Goal: Task Accomplishment & Management: Use online tool/utility

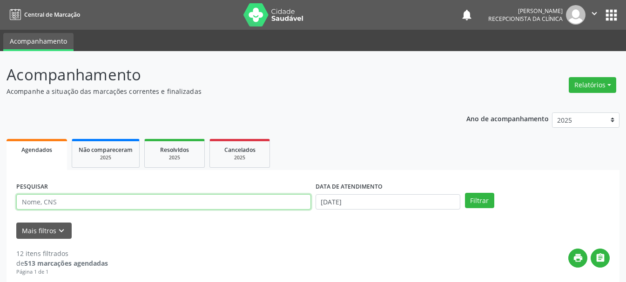
click at [260, 203] on input "text" at bounding box center [163, 202] width 294 height 16
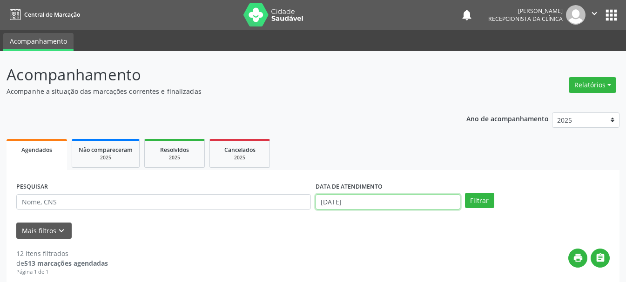
click at [348, 195] on input "[DATE]" at bounding box center [387, 202] width 145 height 16
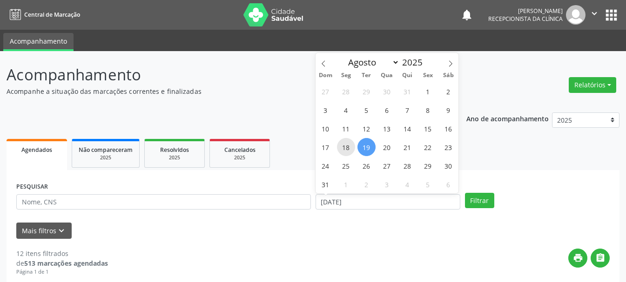
click at [344, 150] on span "18" at bounding box center [346, 147] width 18 height 18
type input "[DATE]"
click at [344, 150] on span "18" at bounding box center [346, 147] width 18 height 18
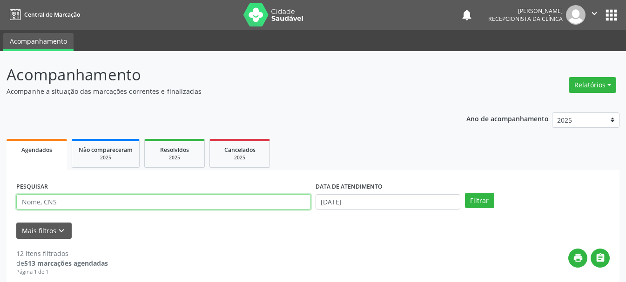
click at [112, 206] on input "text" at bounding box center [163, 202] width 294 height 16
type input "700400420253042"
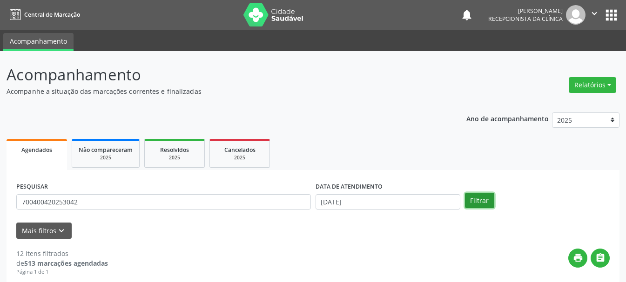
click at [482, 200] on button "Filtrar" at bounding box center [479, 201] width 29 height 16
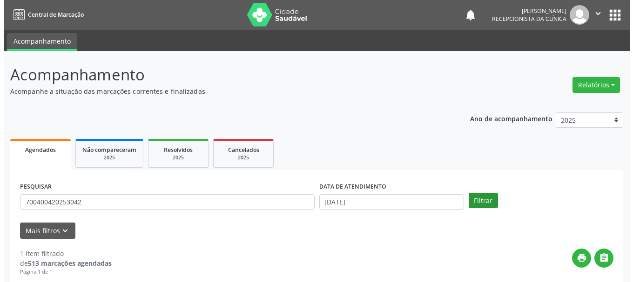
scroll to position [136, 0]
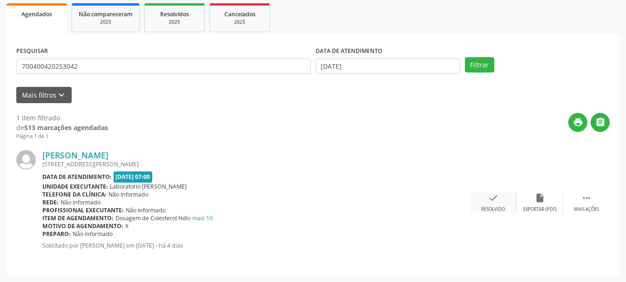
click at [494, 200] on icon "check" at bounding box center [493, 198] width 10 height 10
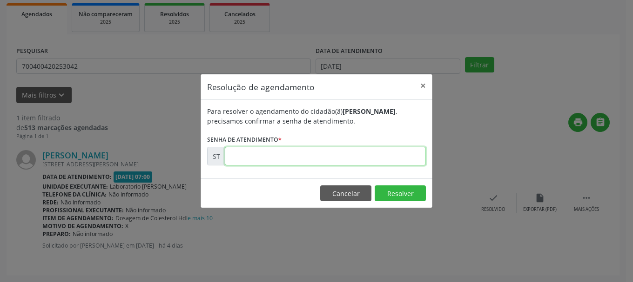
click at [271, 162] on input "text" at bounding box center [325, 156] width 201 height 19
type input "00016418"
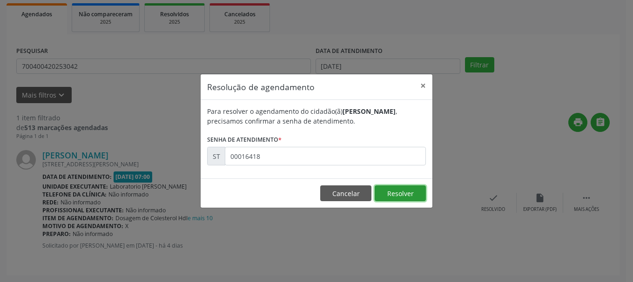
click at [392, 192] on button "Resolver" at bounding box center [399, 194] width 51 height 16
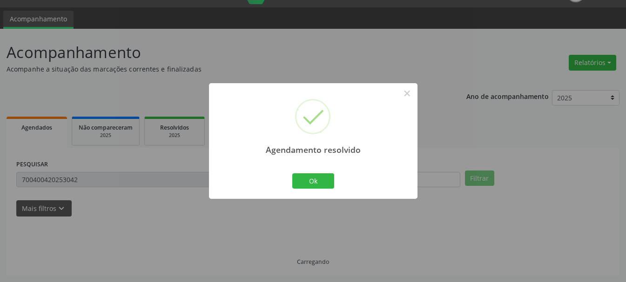
scroll to position [2, 0]
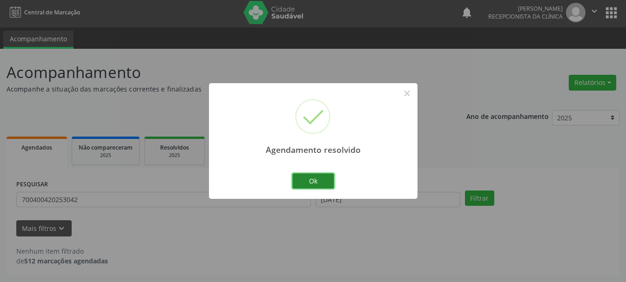
click at [315, 175] on button "Ok" at bounding box center [313, 182] width 42 height 16
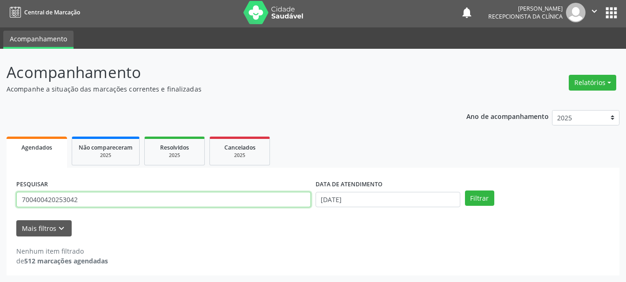
click at [189, 200] on input "700400420253042" at bounding box center [163, 200] width 294 height 16
type input "7"
click at [225, 202] on input "text" at bounding box center [163, 200] width 294 height 16
type input "[PERSON_NAME]"
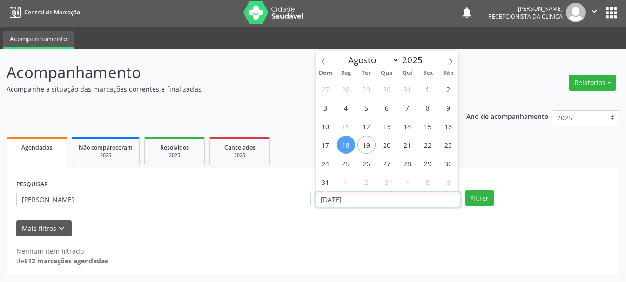
click at [421, 202] on input "[DATE]" at bounding box center [387, 200] width 145 height 16
click at [321, 61] on icon at bounding box center [323, 61] width 7 height 7
click at [326, 59] on icon at bounding box center [323, 61] width 7 height 7
select select "5"
click at [388, 147] on span "25" at bounding box center [387, 145] width 18 height 18
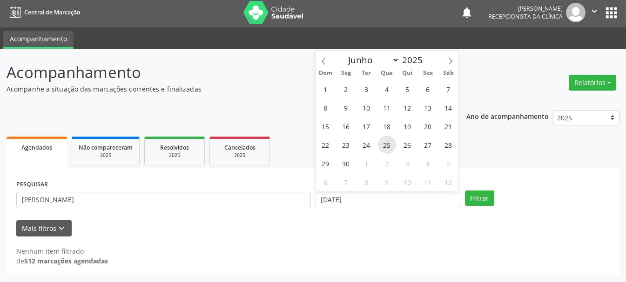
type input "[DATE]"
click at [388, 147] on span "25" at bounding box center [387, 145] width 18 height 18
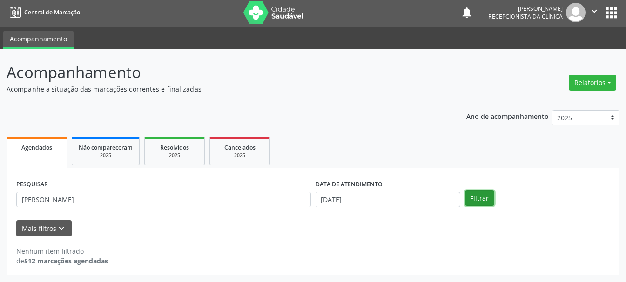
click at [481, 200] on button "Filtrar" at bounding box center [479, 199] width 29 height 16
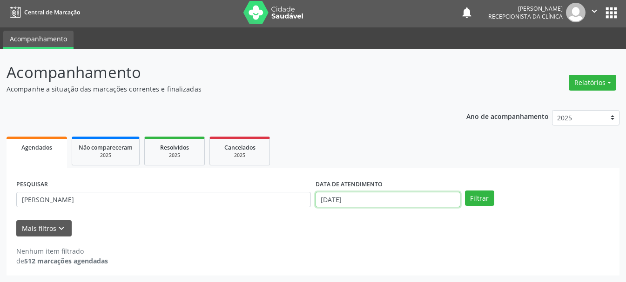
click at [393, 198] on input "[DATE]" at bounding box center [387, 200] width 145 height 16
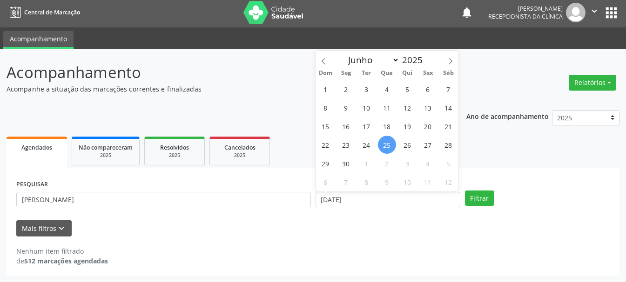
click at [391, 150] on span "25" at bounding box center [387, 145] width 18 height 18
type input "[DATE]"
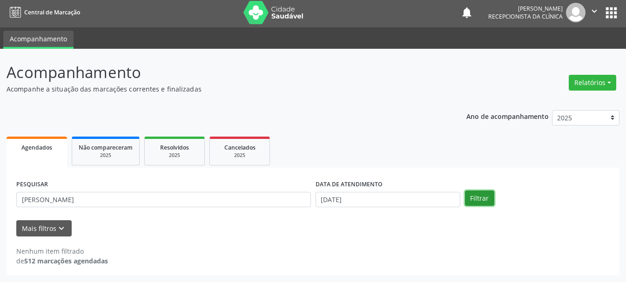
click at [480, 205] on button "Filtrar" at bounding box center [479, 199] width 29 height 16
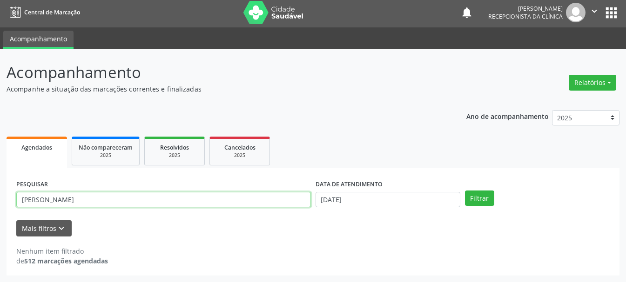
click at [184, 199] on input "[PERSON_NAME]" at bounding box center [163, 200] width 294 height 16
type input "ERI"
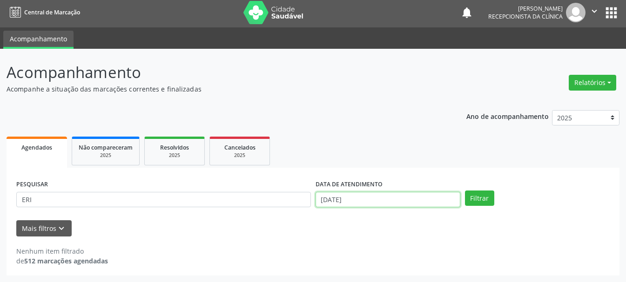
click at [338, 195] on input "[DATE]" at bounding box center [387, 200] width 145 height 16
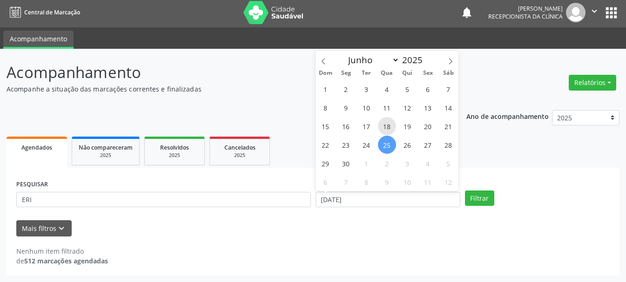
click at [381, 127] on span "18" at bounding box center [387, 126] width 18 height 18
type input "[DATE]"
click at [381, 127] on span "18" at bounding box center [387, 126] width 18 height 18
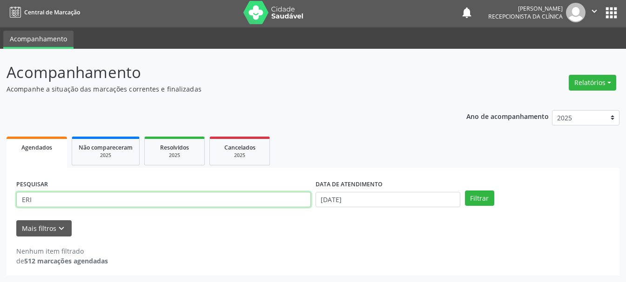
click at [241, 204] on input "ERI" at bounding box center [163, 200] width 294 height 16
type input "E"
type input "700607944288265"
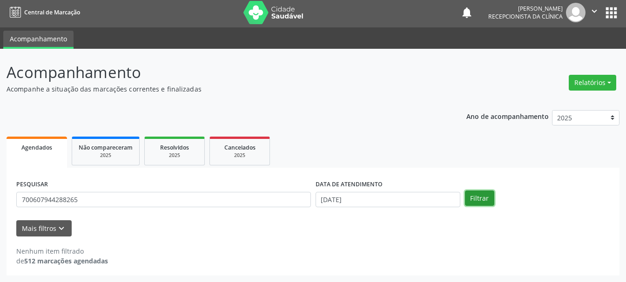
click at [484, 199] on button "Filtrar" at bounding box center [479, 199] width 29 height 16
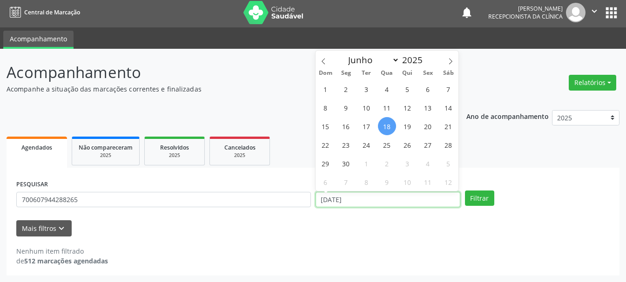
click at [379, 202] on input "[DATE]" at bounding box center [387, 200] width 145 height 16
click at [449, 65] on span at bounding box center [450, 59] width 16 height 16
select select "7"
click at [345, 144] on span "18" at bounding box center [346, 145] width 18 height 18
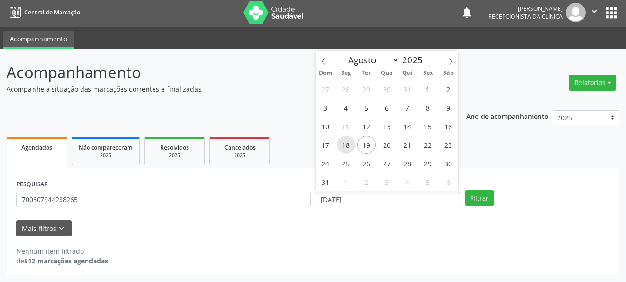
type input "[DATE]"
click at [345, 144] on span "18" at bounding box center [346, 145] width 18 height 18
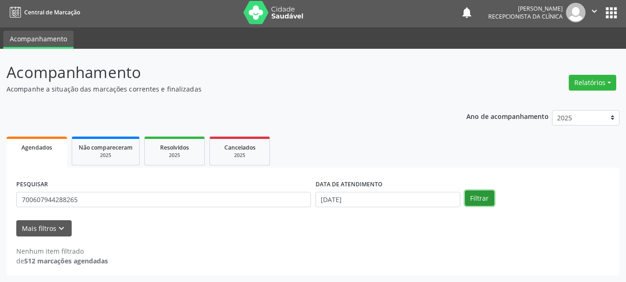
click at [479, 199] on button "Filtrar" at bounding box center [479, 199] width 29 height 16
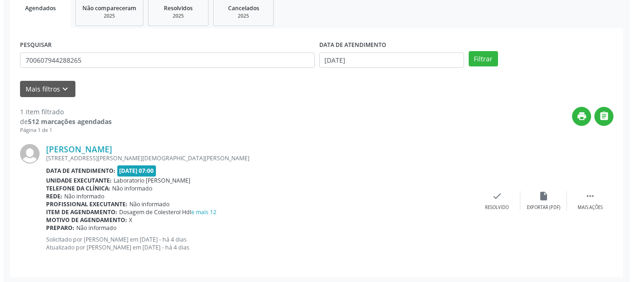
scroll to position [144, 0]
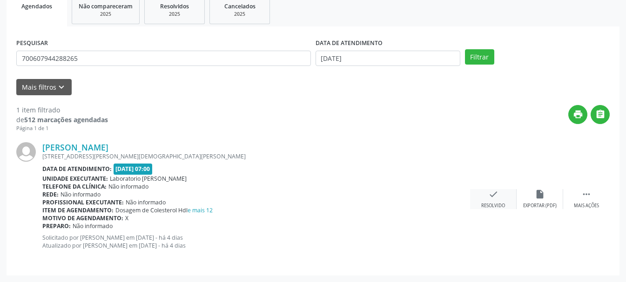
click at [495, 196] on icon "check" at bounding box center [493, 194] width 10 height 10
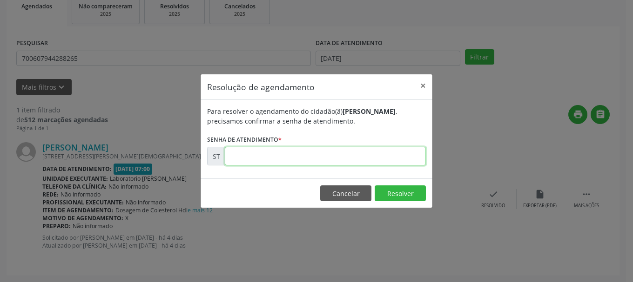
click at [334, 159] on input "text" at bounding box center [325, 156] width 201 height 19
type input "00016377"
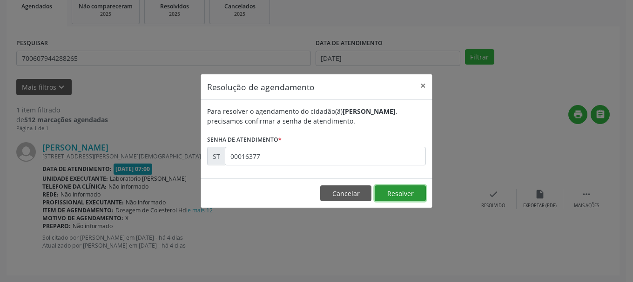
click at [413, 192] on button "Resolver" at bounding box center [399, 194] width 51 height 16
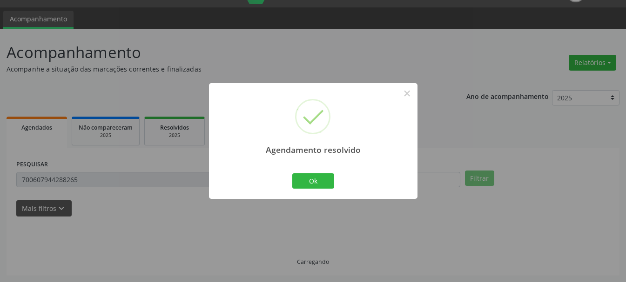
scroll to position [2, 0]
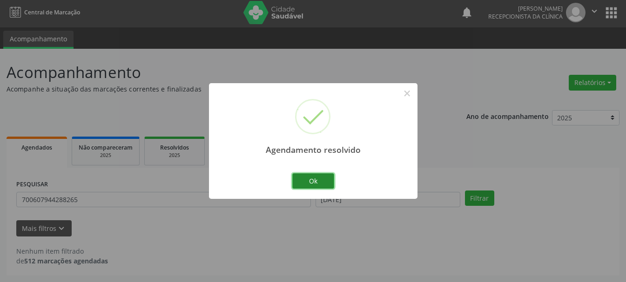
click at [307, 178] on button "Ok" at bounding box center [313, 182] width 42 height 16
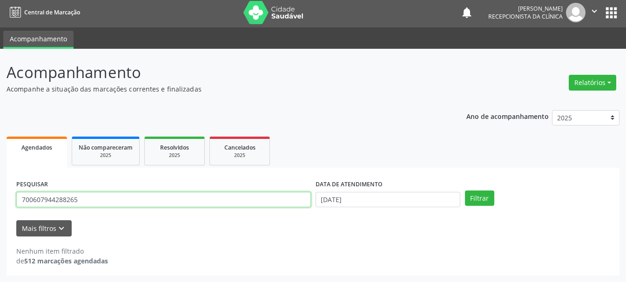
click at [244, 194] on input "700607944288265" at bounding box center [163, 200] width 294 height 16
type input "7"
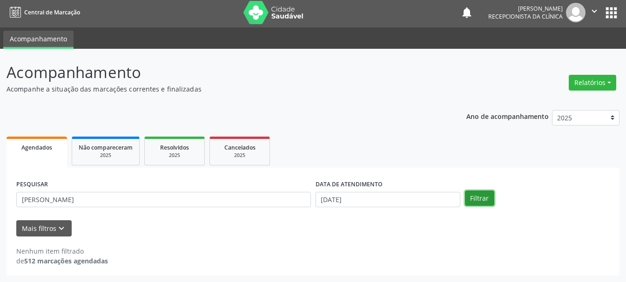
click at [467, 198] on button "Filtrar" at bounding box center [479, 199] width 29 height 16
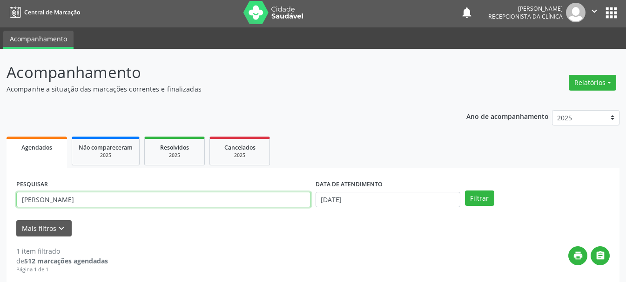
click at [229, 197] on input "[PERSON_NAME]" at bounding box center [163, 200] width 294 height 16
type input "E"
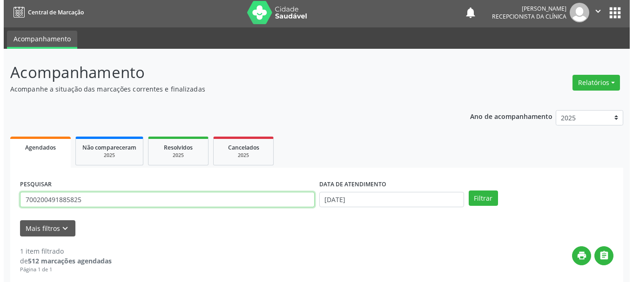
scroll to position [95, 0]
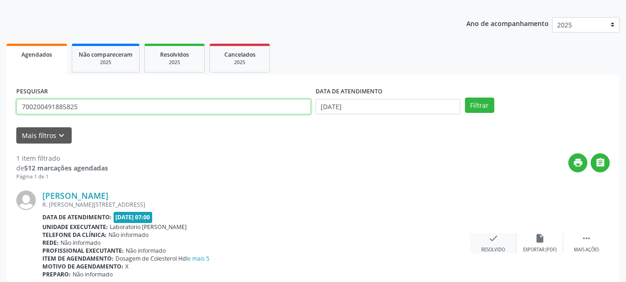
type input "700200491885825"
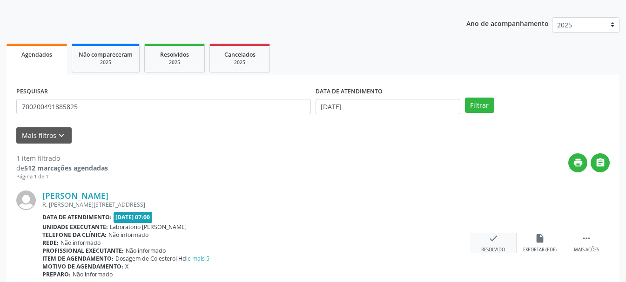
click at [482, 244] on div "check Resolvido" at bounding box center [493, 244] width 47 height 20
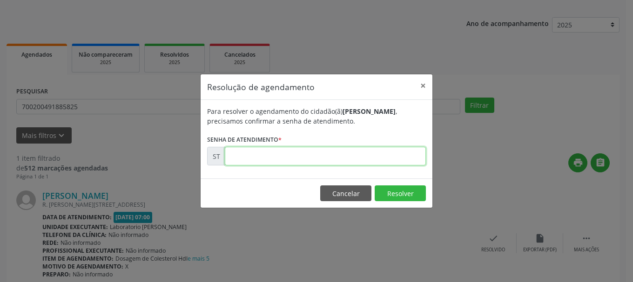
click at [304, 160] on input "text" at bounding box center [325, 156] width 201 height 19
type input "00016394"
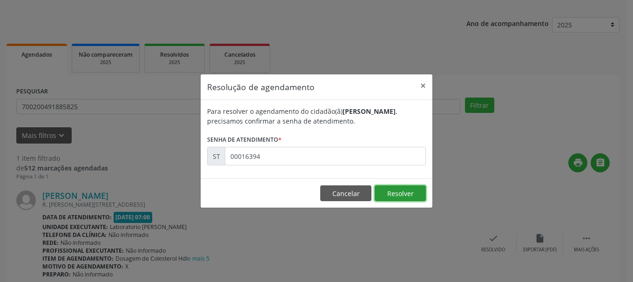
click at [393, 190] on button "Resolver" at bounding box center [399, 194] width 51 height 16
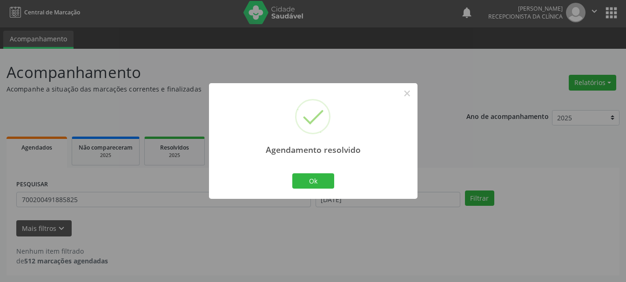
scroll to position [2, 0]
click at [319, 179] on button "Ok" at bounding box center [313, 182] width 42 height 16
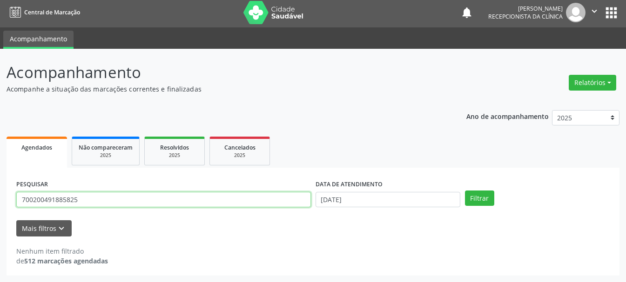
click at [199, 202] on input "700200491885825" at bounding box center [163, 200] width 294 height 16
type input "704208792944588"
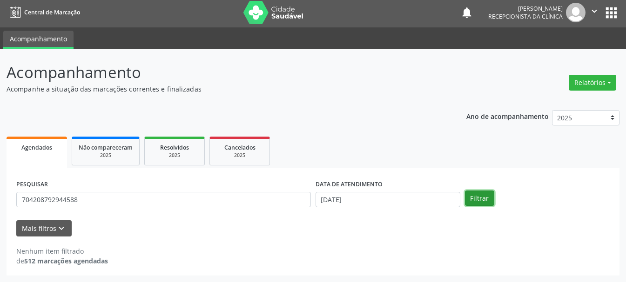
click at [484, 201] on button "Filtrar" at bounding box center [479, 199] width 29 height 16
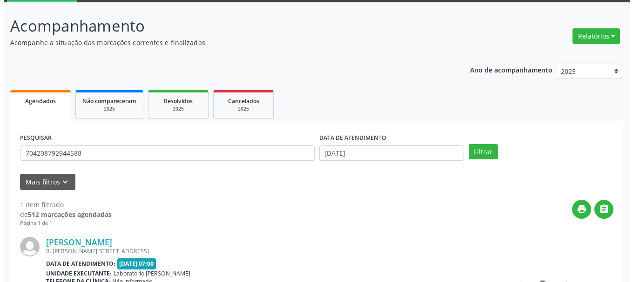
scroll to position [95, 0]
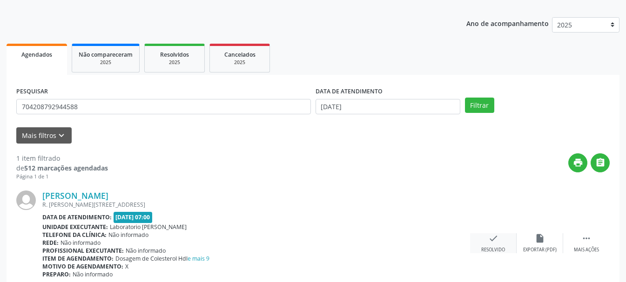
click at [504, 237] on div "check Resolvido" at bounding box center [493, 244] width 47 height 20
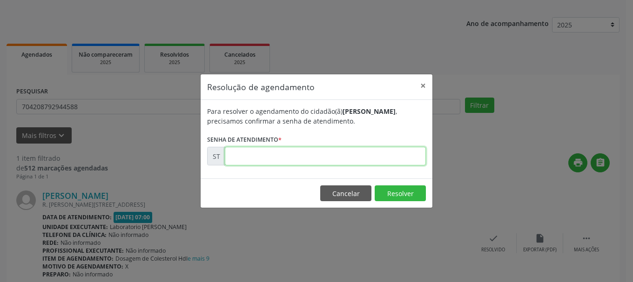
click at [323, 157] on input "text" at bounding box center [325, 156] width 201 height 19
type input "00016399"
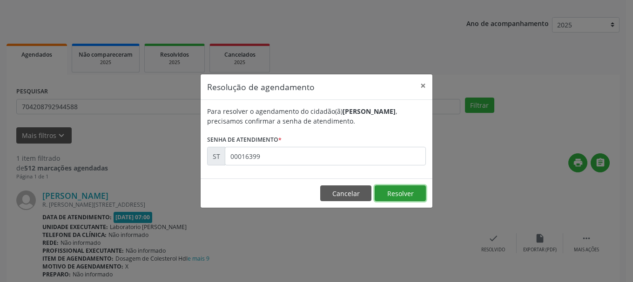
click at [397, 189] on button "Resolver" at bounding box center [399, 194] width 51 height 16
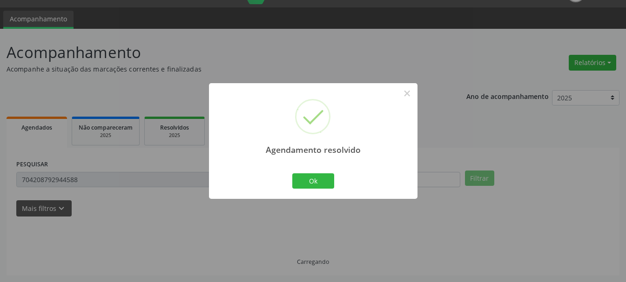
scroll to position [2, 0]
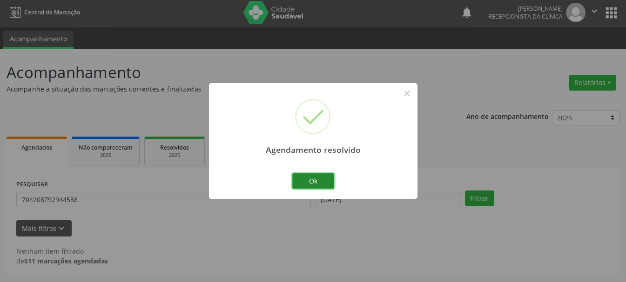
click at [327, 180] on button "Ok" at bounding box center [313, 182] width 42 height 16
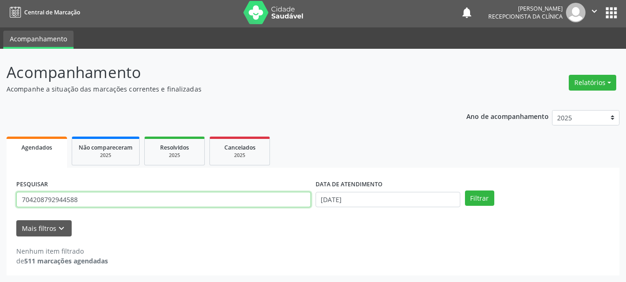
click at [159, 206] on input "704208792944588" at bounding box center [163, 200] width 294 height 16
type input "7"
type input "704503353106513"
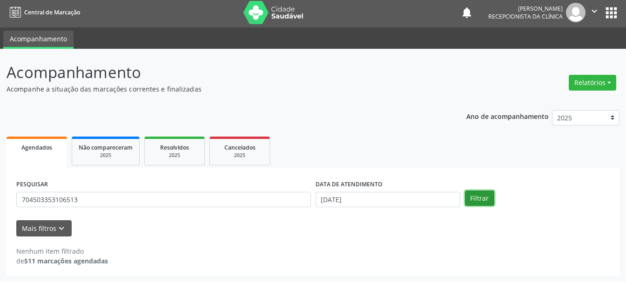
click at [474, 196] on button "Filtrar" at bounding box center [479, 199] width 29 height 16
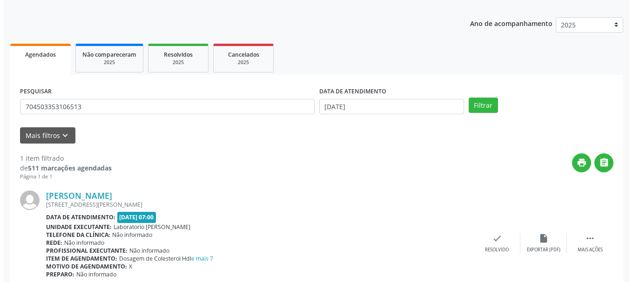
scroll to position [136, 0]
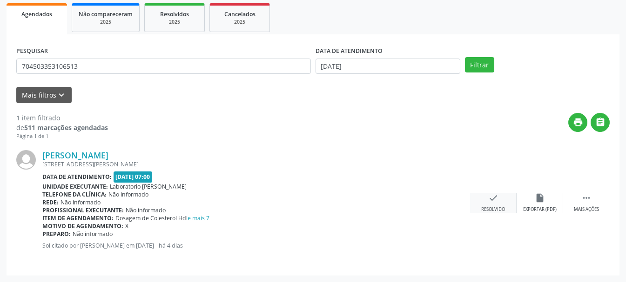
click at [484, 201] on div "check Resolvido" at bounding box center [493, 203] width 47 height 20
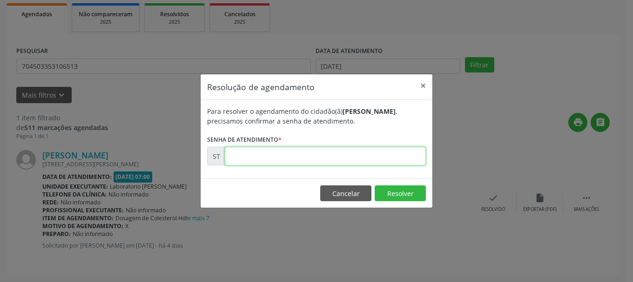
click at [354, 156] on input "text" at bounding box center [325, 156] width 201 height 19
type input "00016402"
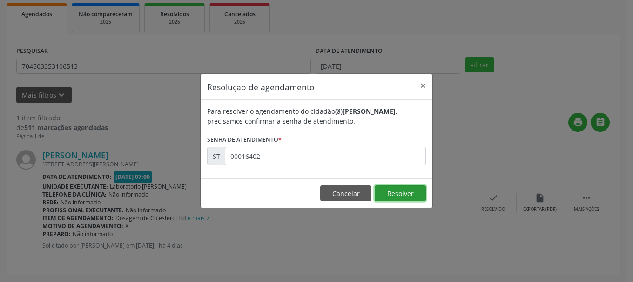
click at [390, 190] on button "Resolver" at bounding box center [399, 194] width 51 height 16
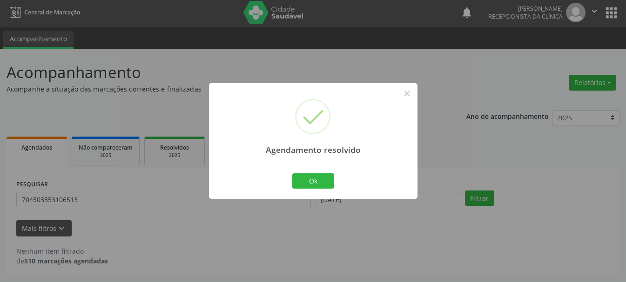
scroll to position [2, 0]
click at [311, 182] on button "Ok" at bounding box center [313, 182] width 42 height 16
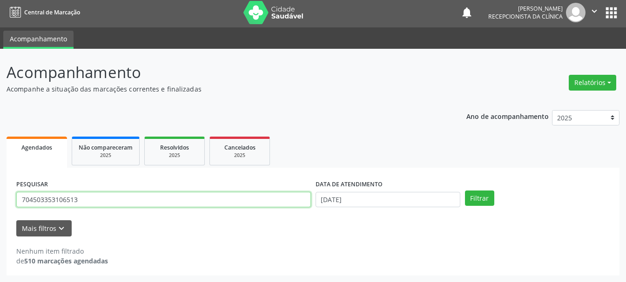
click at [238, 202] on input "704503353106513" at bounding box center [163, 200] width 294 height 16
type input "700102959013011"
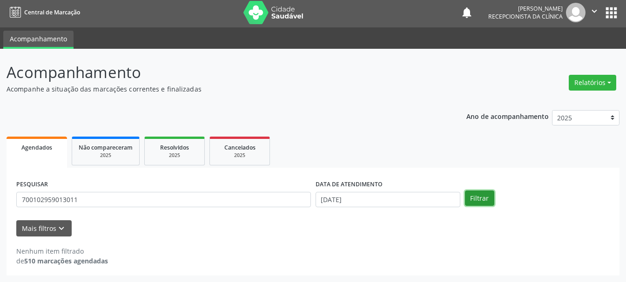
click at [477, 197] on button "Filtrar" at bounding box center [479, 199] width 29 height 16
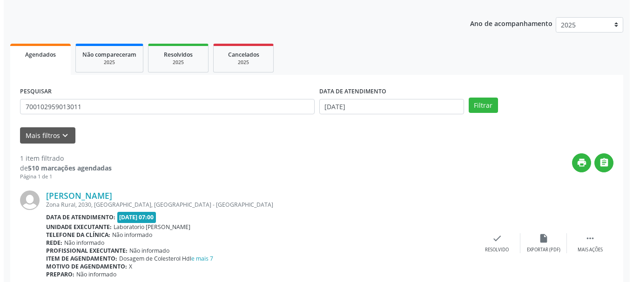
scroll to position [136, 0]
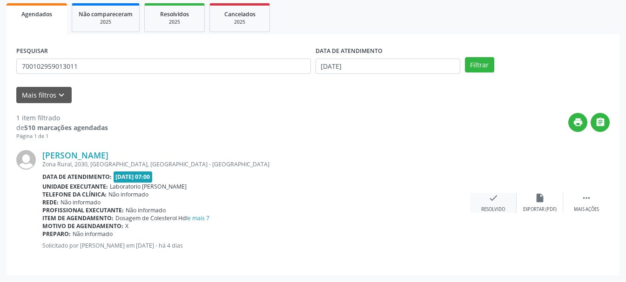
click at [492, 195] on icon "check" at bounding box center [493, 198] width 10 height 10
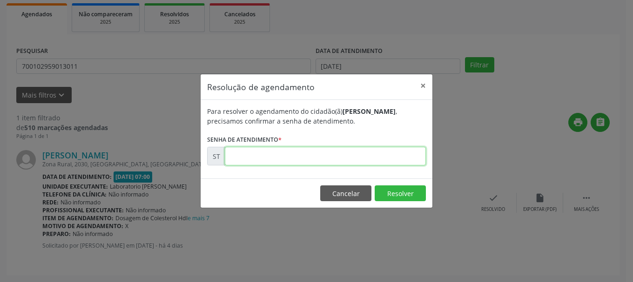
click at [295, 155] on input "text" at bounding box center [325, 156] width 201 height 19
type input "00016406"
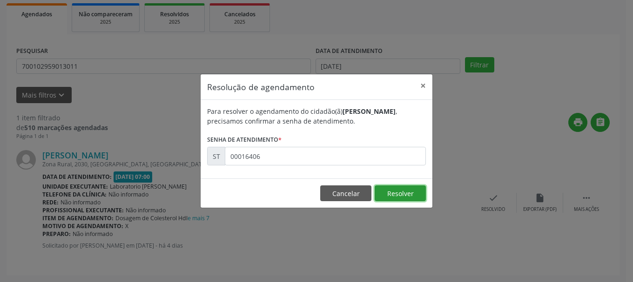
click at [411, 192] on button "Resolver" at bounding box center [399, 194] width 51 height 16
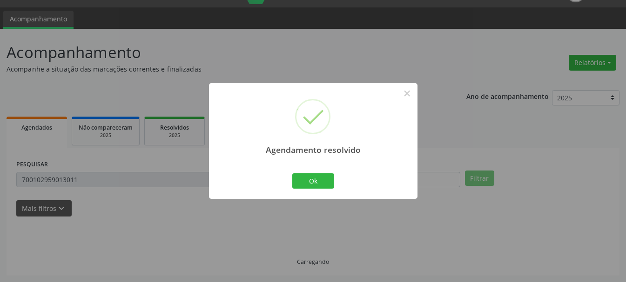
scroll to position [2, 0]
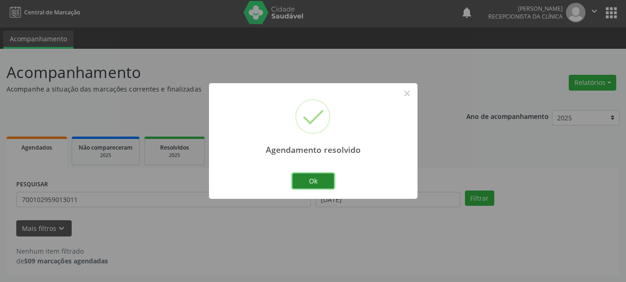
click at [319, 174] on button "Ok" at bounding box center [313, 182] width 42 height 16
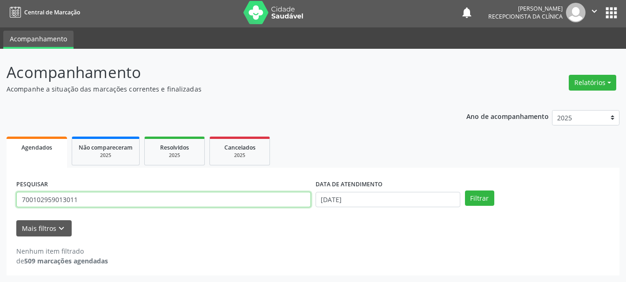
click at [263, 195] on input "700102959013011" at bounding box center [163, 200] width 294 height 16
type input "7"
type input "706908174338131"
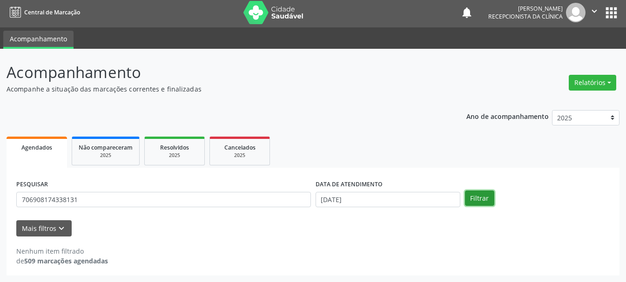
click at [469, 198] on button "Filtrar" at bounding box center [479, 199] width 29 height 16
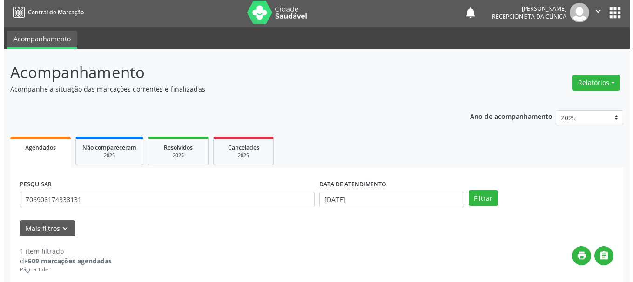
scroll to position [136, 0]
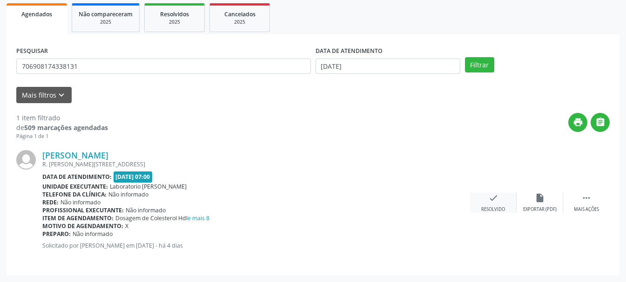
click at [484, 202] on div "check Resolvido" at bounding box center [493, 203] width 47 height 20
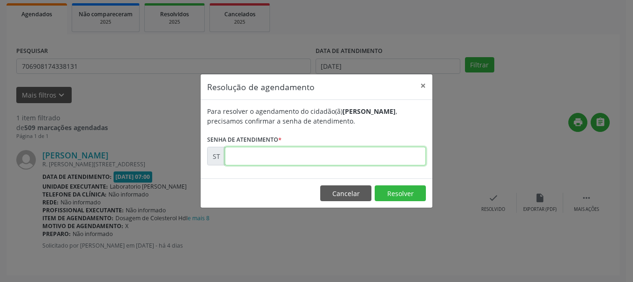
click at [294, 152] on input "text" at bounding box center [325, 156] width 201 height 19
type input "00016409"
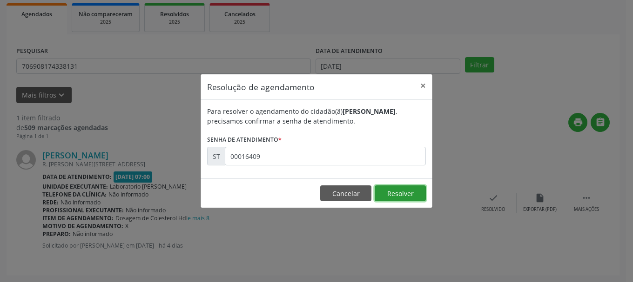
click at [404, 188] on button "Resolver" at bounding box center [399, 194] width 51 height 16
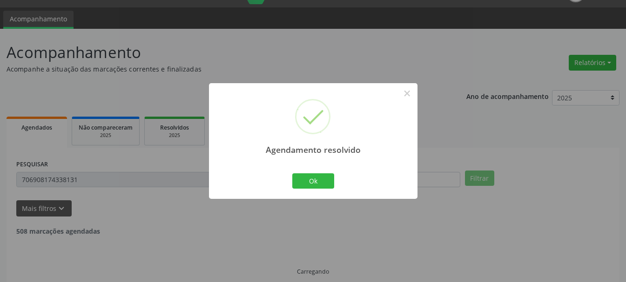
scroll to position [2, 0]
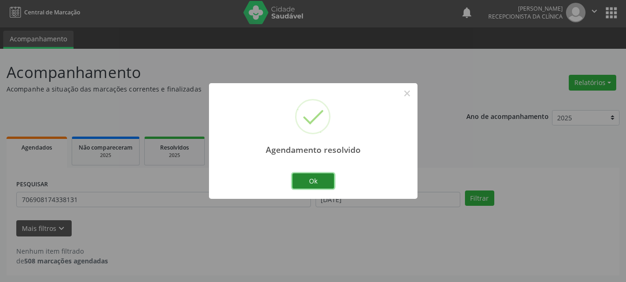
click at [323, 180] on button "Ok" at bounding box center [313, 182] width 42 height 16
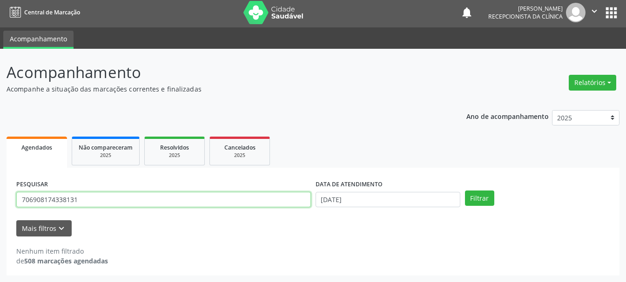
click at [201, 206] on input "706908174338131" at bounding box center [163, 200] width 294 height 16
type input "707609295737497"
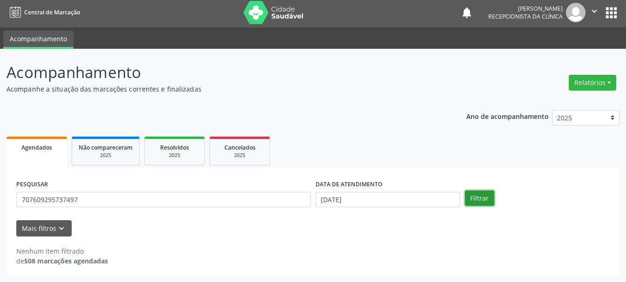
click at [482, 196] on button "Filtrar" at bounding box center [479, 199] width 29 height 16
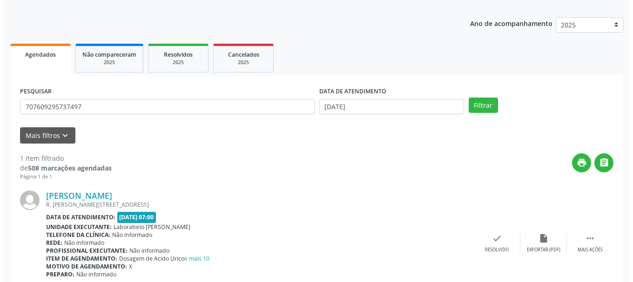
scroll to position [136, 0]
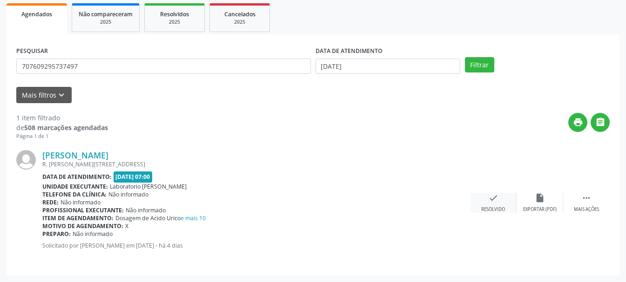
click at [483, 206] on div "check Resolvido" at bounding box center [493, 203] width 47 height 20
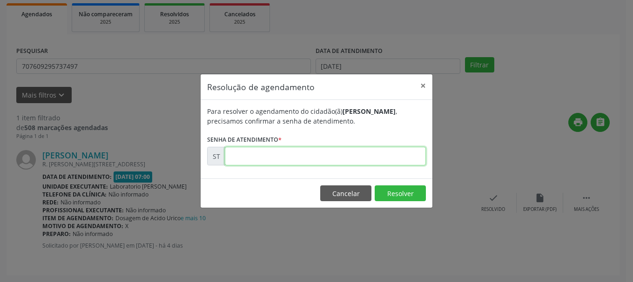
click at [331, 153] on input "text" at bounding box center [325, 156] width 201 height 19
type input "00016412"
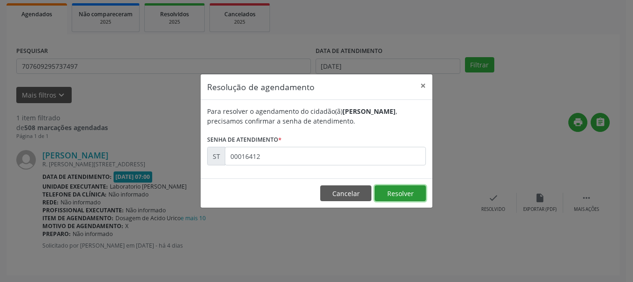
click at [404, 199] on button "Resolver" at bounding box center [399, 194] width 51 height 16
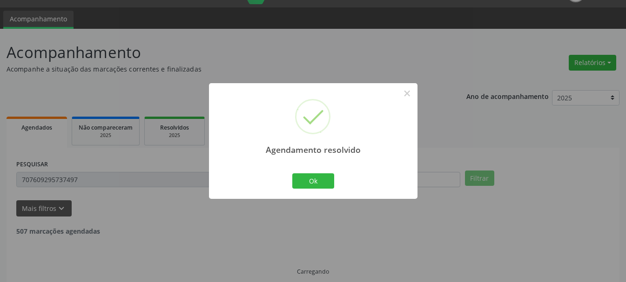
scroll to position [2, 0]
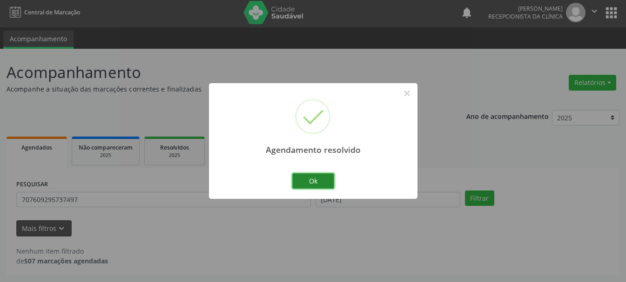
click at [321, 185] on button "Ok" at bounding box center [313, 182] width 42 height 16
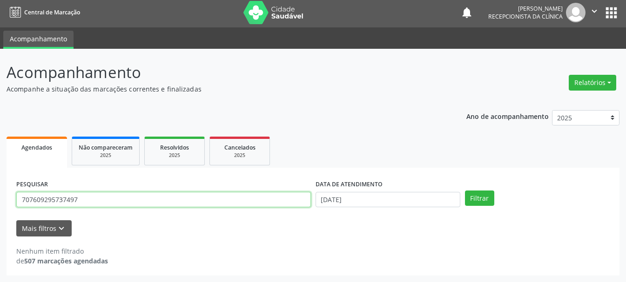
click at [221, 197] on input "707609295737497" at bounding box center [163, 200] width 294 height 16
type input "705401474080296"
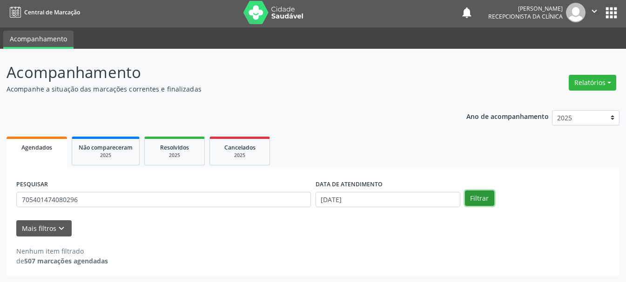
click at [473, 201] on button "Filtrar" at bounding box center [479, 199] width 29 height 16
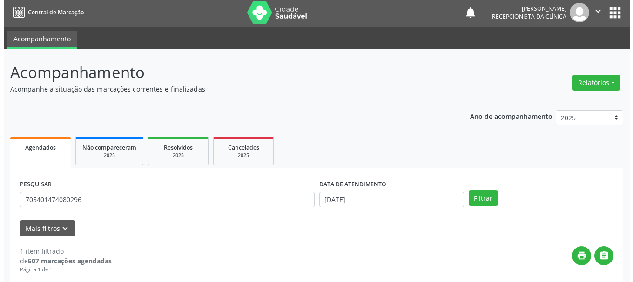
scroll to position [136, 0]
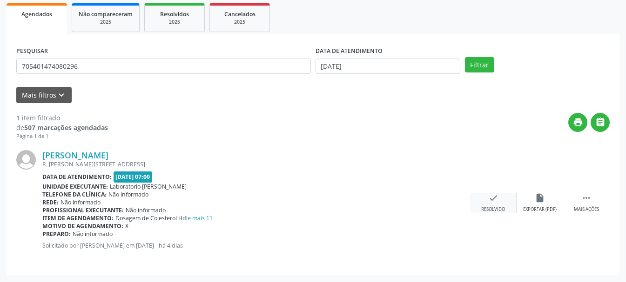
click at [499, 200] on div "check Resolvido" at bounding box center [493, 203] width 47 height 20
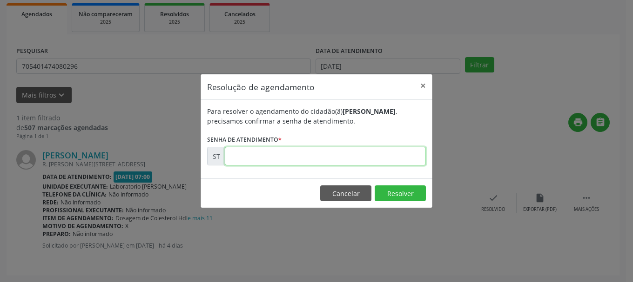
click at [330, 159] on input "text" at bounding box center [325, 156] width 201 height 19
type input "00016416"
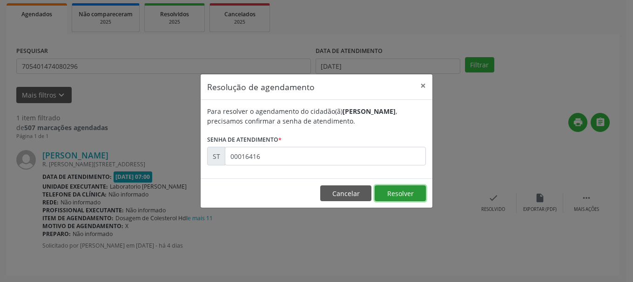
click at [399, 195] on button "Resolver" at bounding box center [399, 194] width 51 height 16
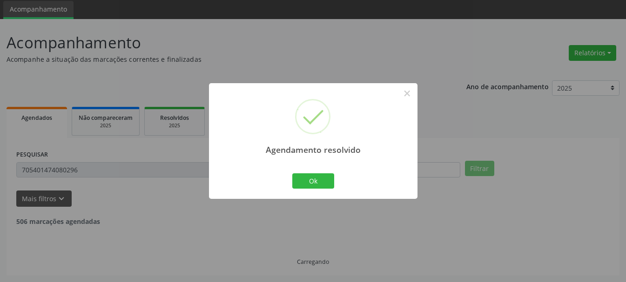
scroll to position [2, 0]
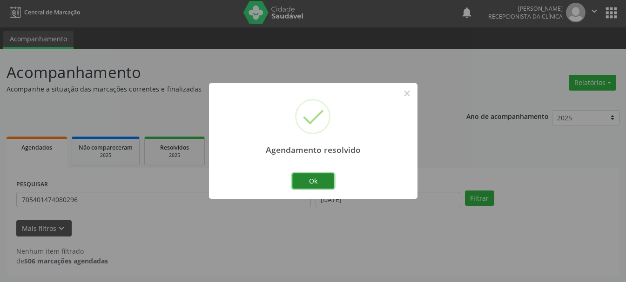
click at [299, 177] on button "Ok" at bounding box center [313, 182] width 42 height 16
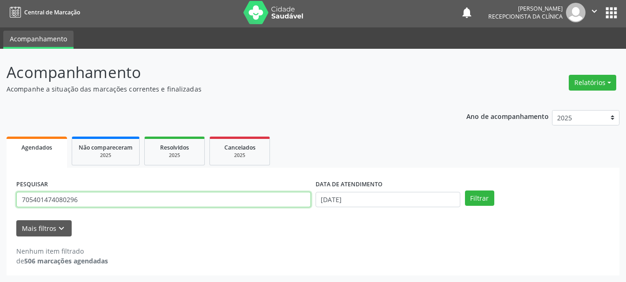
click at [202, 202] on input "705401474080296" at bounding box center [163, 200] width 294 height 16
type input "701402605810037"
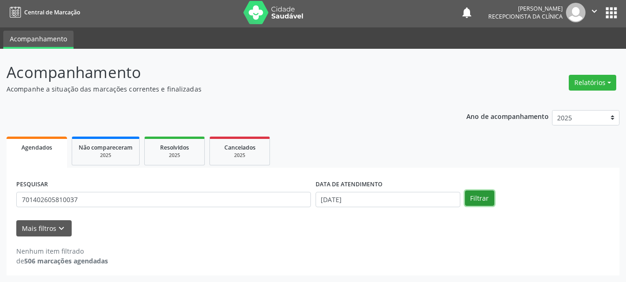
click at [483, 193] on button "Filtrar" at bounding box center [479, 199] width 29 height 16
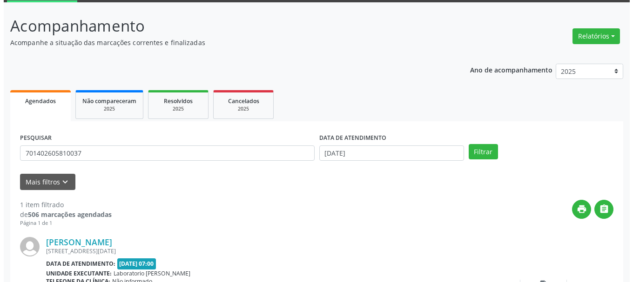
scroll to position [136, 0]
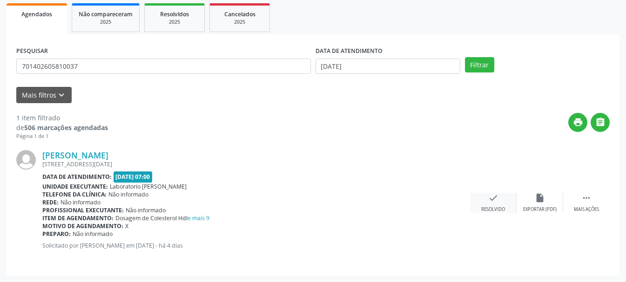
click at [489, 207] on div "Resolvido" at bounding box center [493, 210] width 24 height 7
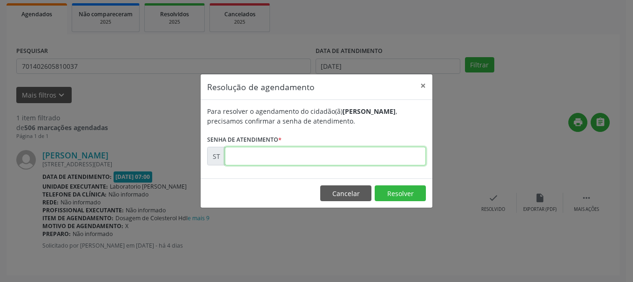
click at [318, 150] on input "text" at bounding box center [325, 156] width 201 height 19
type input "00016414"
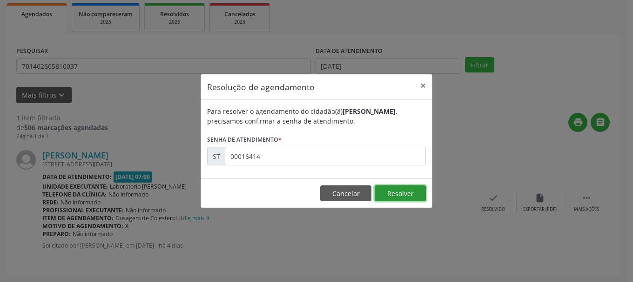
click at [409, 192] on button "Resolver" at bounding box center [399, 194] width 51 height 16
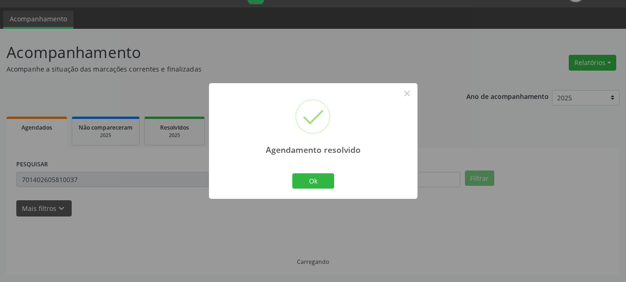
scroll to position [2, 0]
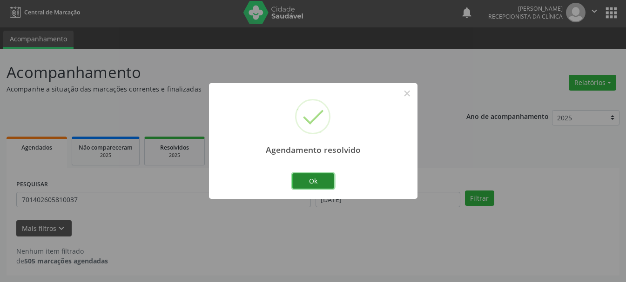
click at [301, 182] on button "Ok" at bounding box center [313, 182] width 42 height 16
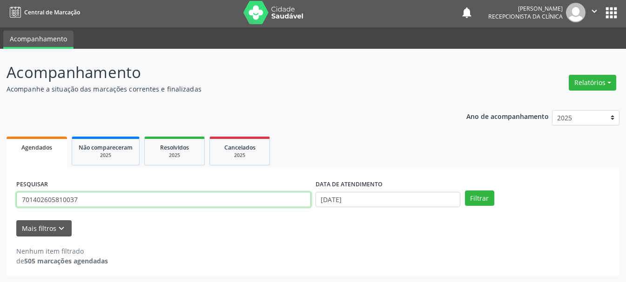
click at [242, 201] on input "701402605810037" at bounding box center [163, 200] width 294 height 16
type input "706006859032646"
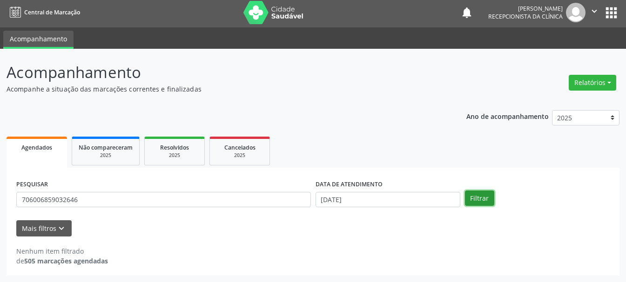
click at [481, 196] on button "Filtrar" at bounding box center [479, 199] width 29 height 16
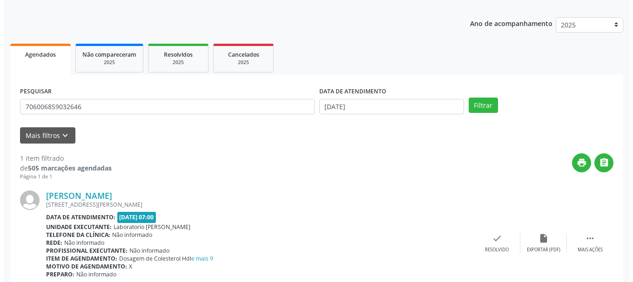
scroll to position [136, 0]
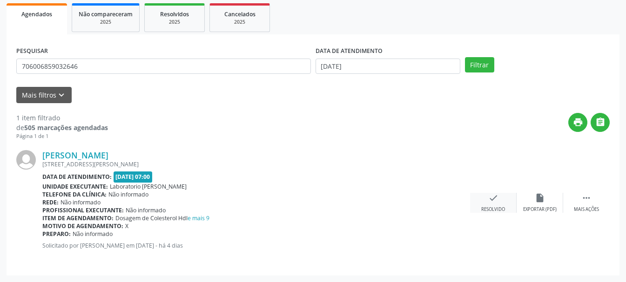
click at [496, 200] on icon "check" at bounding box center [493, 198] width 10 height 10
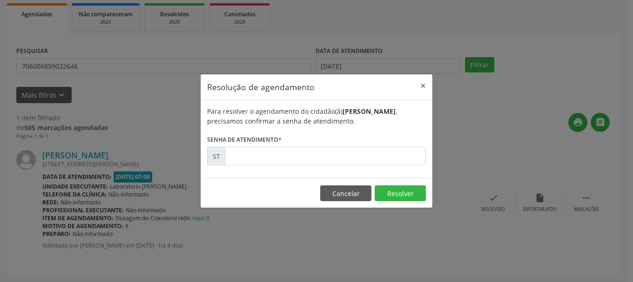
click at [266, 146] on label "Senha de atendimento *" at bounding box center [244, 140] width 74 height 14
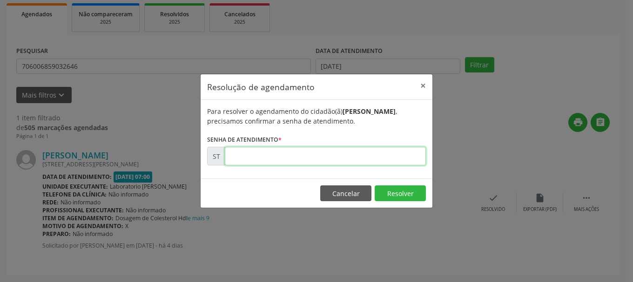
click at [267, 153] on input "text" at bounding box center [325, 156] width 201 height 19
type input "00016381"
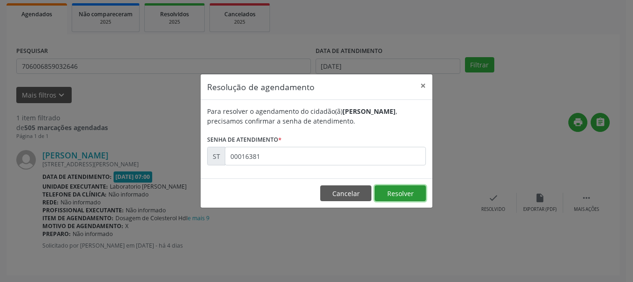
click at [420, 194] on button "Resolver" at bounding box center [399, 194] width 51 height 16
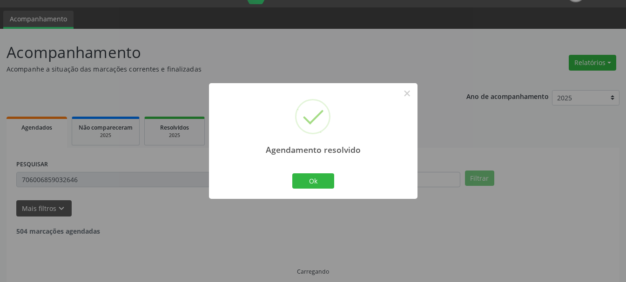
scroll to position [2, 0]
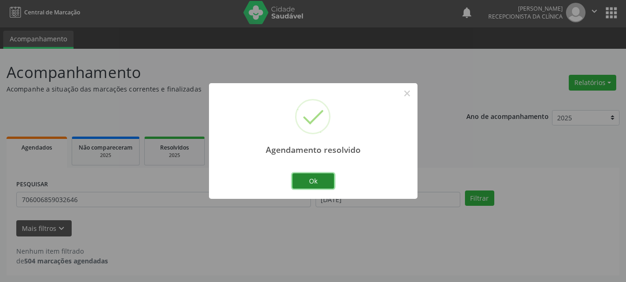
click at [324, 178] on button "Ok" at bounding box center [313, 182] width 42 height 16
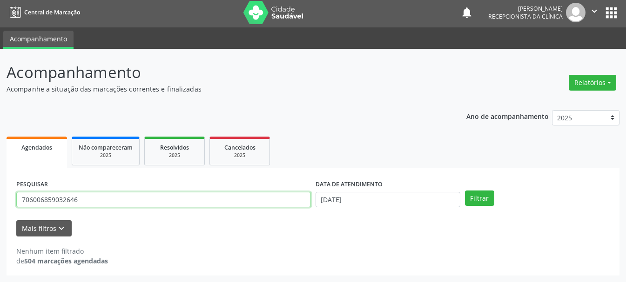
click at [222, 205] on input "706006859032646" at bounding box center [163, 200] width 294 height 16
type input "703402249086015"
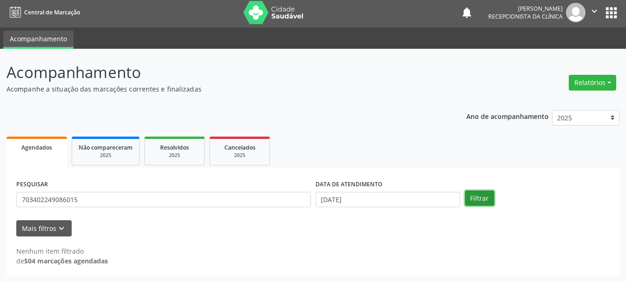
click at [474, 196] on button "Filtrar" at bounding box center [479, 199] width 29 height 16
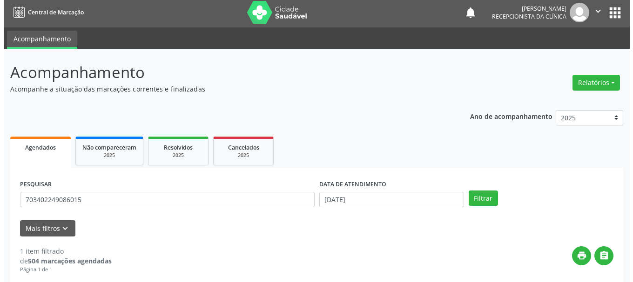
scroll to position [136, 0]
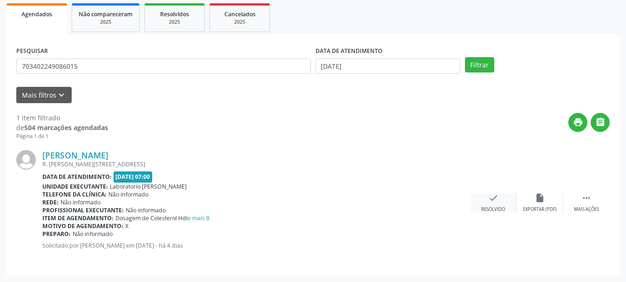
click at [483, 207] on div "Resolvido" at bounding box center [493, 210] width 24 height 7
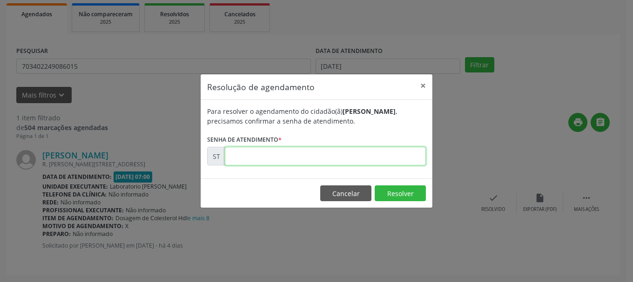
click at [329, 156] on input "text" at bounding box center [325, 156] width 201 height 19
type input "00016421"
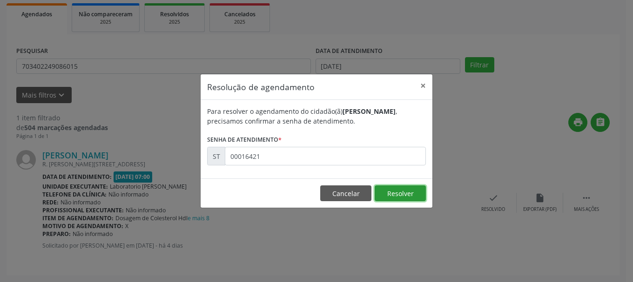
click at [383, 192] on button "Resolver" at bounding box center [399, 194] width 51 height 16
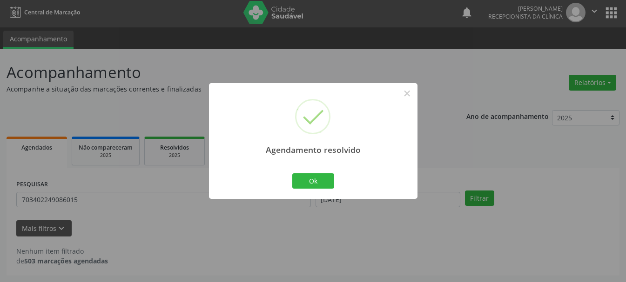
scroll to position [2, 0]
click at [318, 181] on button "Ok" at bounding box center [313, 182] width 42 height 16
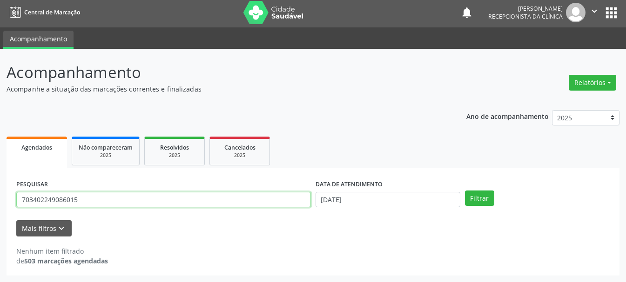
drag, startPoint x: 130, startPoint y: 197, endPoint x: 30, endPoint y: 200, distance: 100.1
click at [30, 200] on input "703402249086015" at bounding box center [163, 200] width 294 height 16
type input "701405688651538"
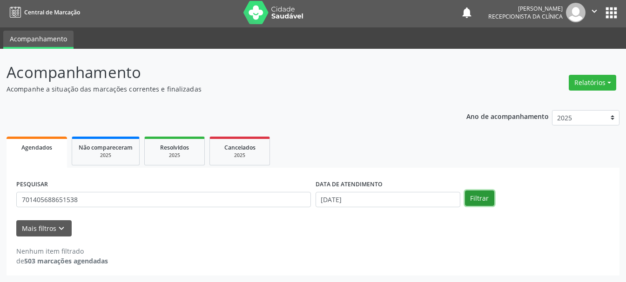
click at [485, 198] on button "Filtrar" at bounding box center [479, 199] width 29 height 16
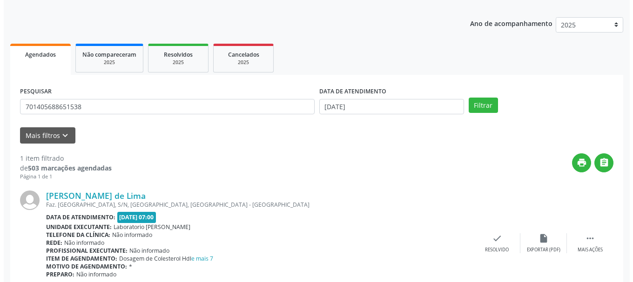
scroll to position [136, 0]
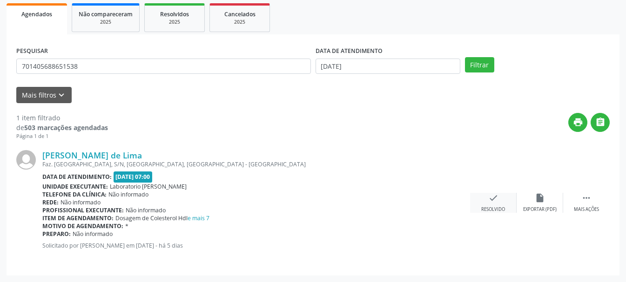
click at [499, 204] on div "check Resolvido" at bounding box center [493, 203] width 47 height 20
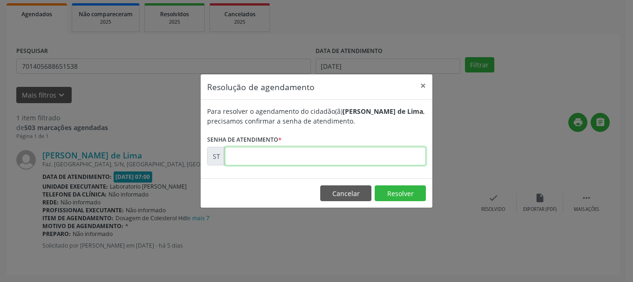
click at [356, 166] on input "text" at bounding box center [325, 156] width 201 height 19
type input "00016244"
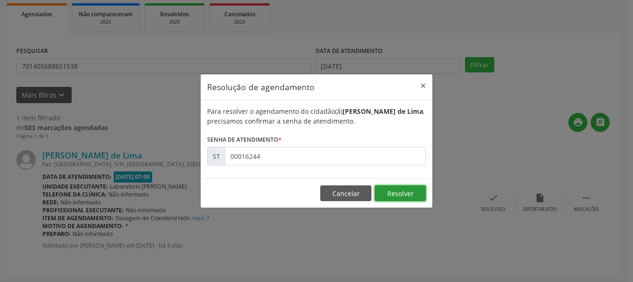
click at [423, 194] on button "Resolver" at bounding box center [399, 194] width 51 height 16
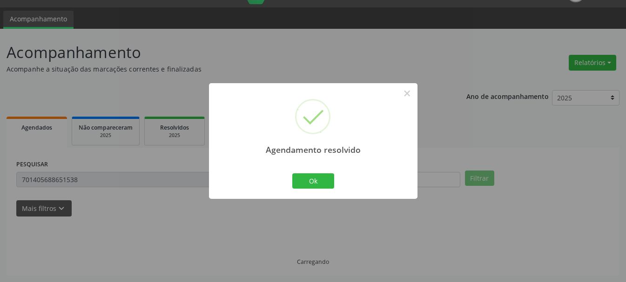
scroll to position [2, 0]
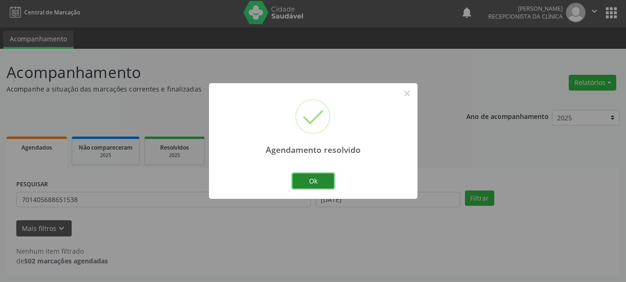
click at [324, 176] on button "Ok" at bounding box center [313, 182] width 42 height 16
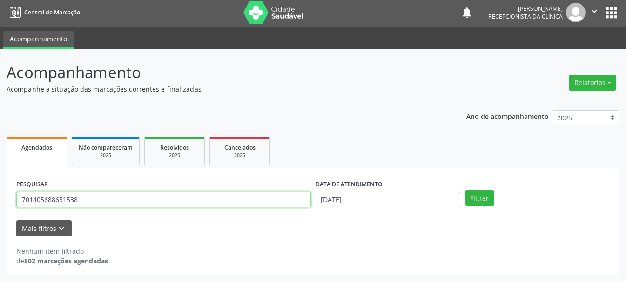
click at [223, 206] on input "701405688651538" at bounding box center [163, 200] width 294 height 16
type input "704007343682064"
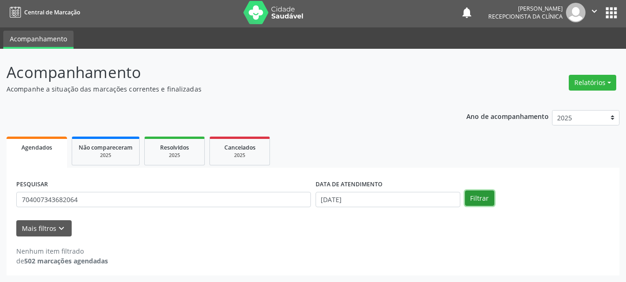
click at [491, 199] on button "Filtrar" at bounding box center [479, 199] width 29 height 16
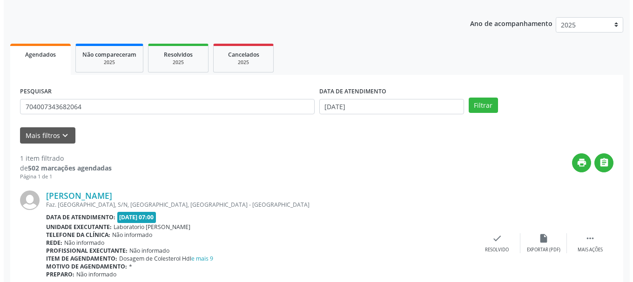
scroll to position [136, 0]
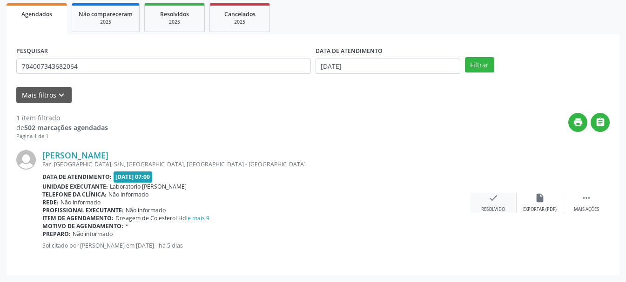
click at [500, 204] on div "check Resolvido" at bounding box center [493, 203] width 47 height 20
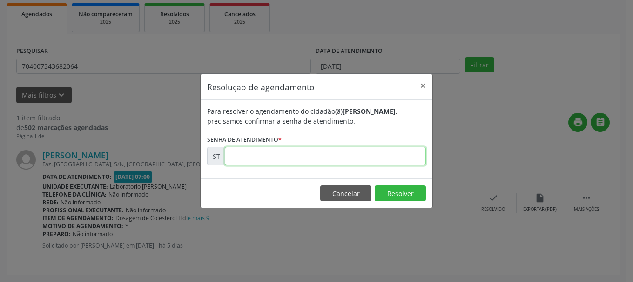
click at [271, 154] on input "text" at bounding box center [325, 156] width 201 height 19
type input "00016241"
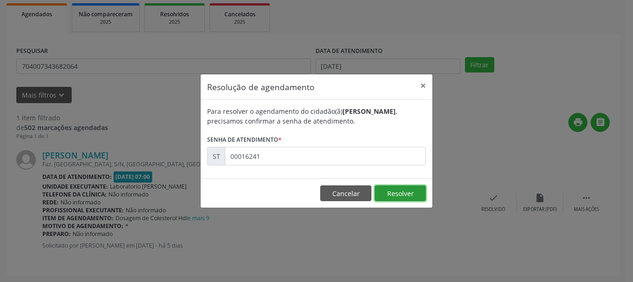
click at [393, 191] on button "Resolver" at bounding box center [399, 194] width 51 height 16
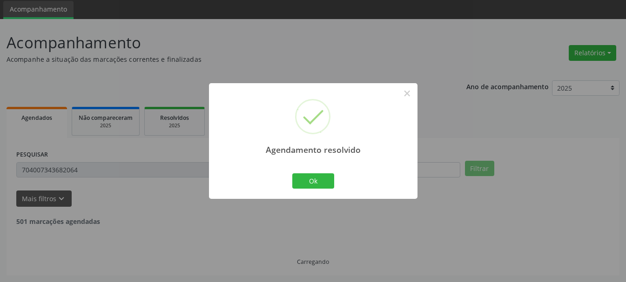
scroll to position [2, 0]
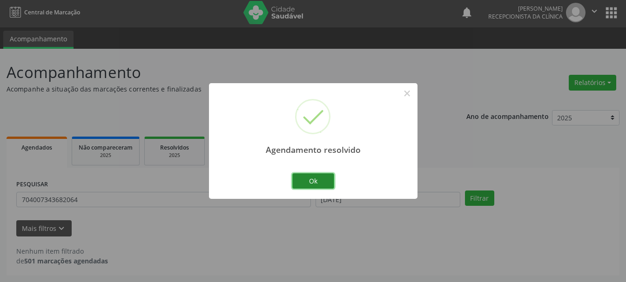
click at [314, 180] on button "Ok" at bounding box center [313, 182] width 42 height 16
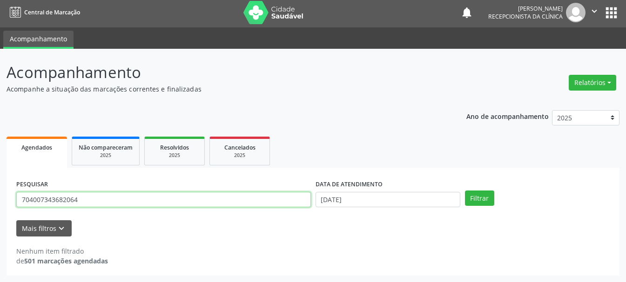
click at [120, 207] on input "704007343682064" at bounding box center [163, 200] width 294 height 16
type input "7"
type input "166019422870002"
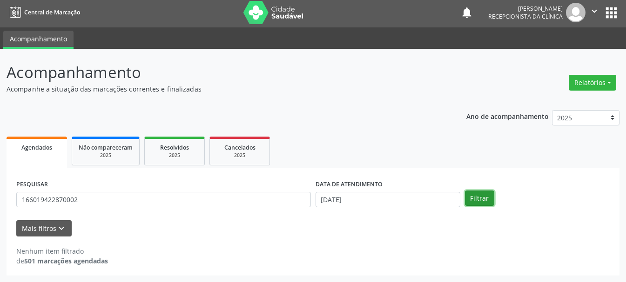
click at [484, 202] on button "Filtrar" at bounding box center [479, 199] width 29 height 16
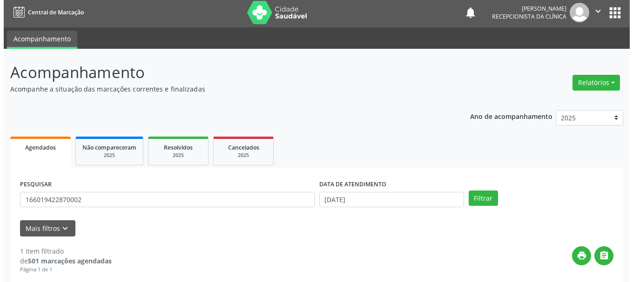
scroll to position [93, 0]
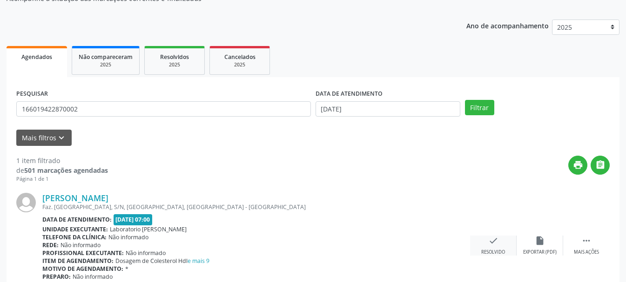
click at [492, 243] on icon "check" at bounding box center [493, 241] width 10 height 10
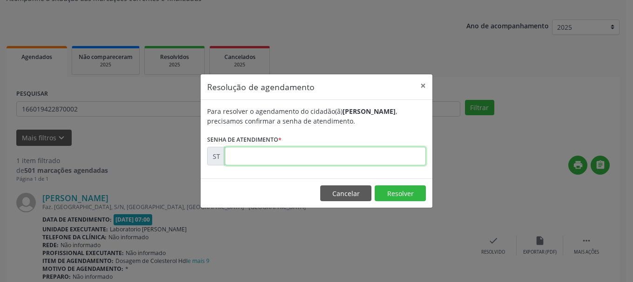
click at [267, 159] on input "text" at bounding box center [325, 156] width 201 height 19
type input "00016239"
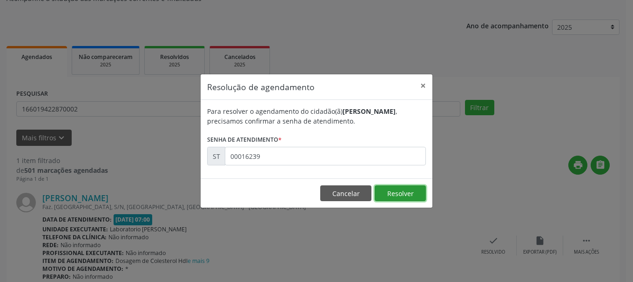
click at [405, 191] on button "Resolver" at bounding box center [399, 194] width 51 height 16
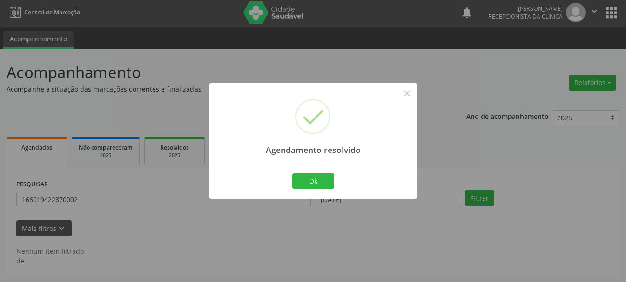
scroll to position [2, 0]
click at [322, 180] on button "Ok" at bounding box center [313, 182] width 42 height 16
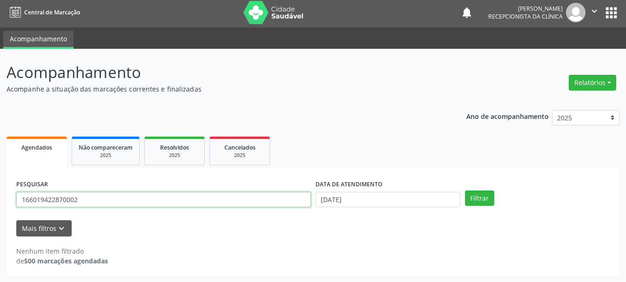
click at [228, 195] on input "166019422870002" at bounding box center [163, 200] width 294 height 16
type input "1"
type input "898004124716208"
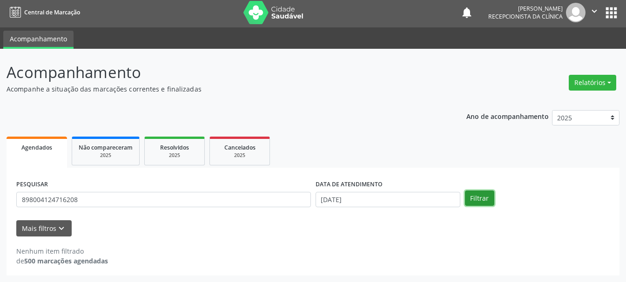
click at [492, 200] on button "Filtrar" at bounding box center [479, 199] width 29 height 16
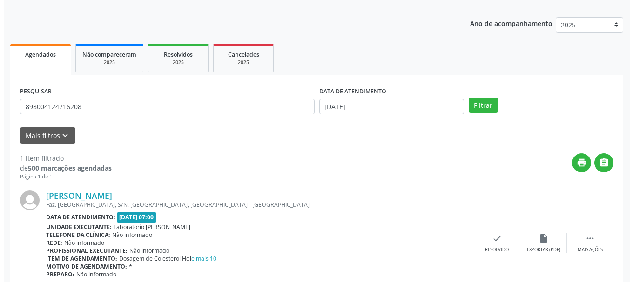
scroll to position [136, 0]
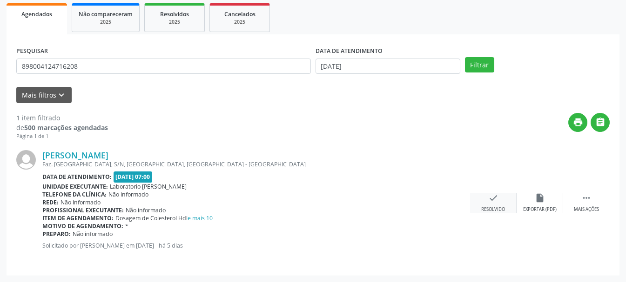
click at [490, 198] on icon "check" at bounding box center [493, 198] width 10 height 10
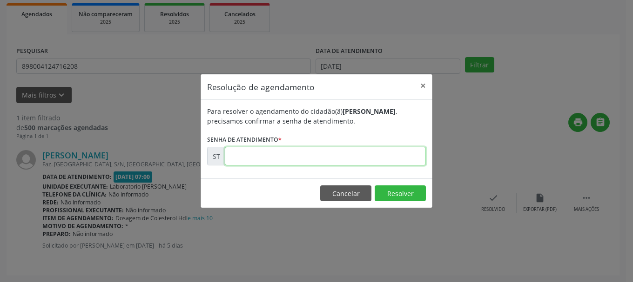
click at [291, 154] on input "text" at bounding box center [325, 156] width 201 height 19
type input "00016198"
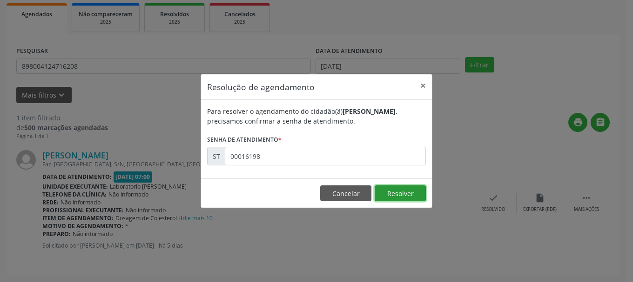
click at [404, 194] on button "Resolver" at bounding box center [399, 194] width 51 height 16
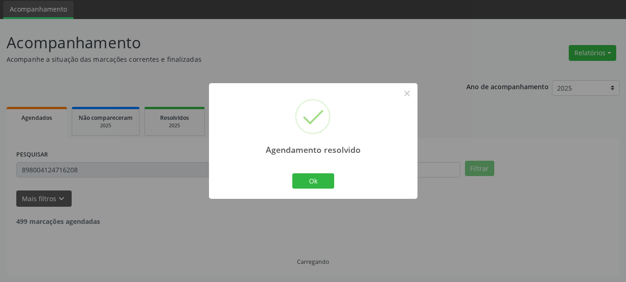
scroll to position [2, 0]
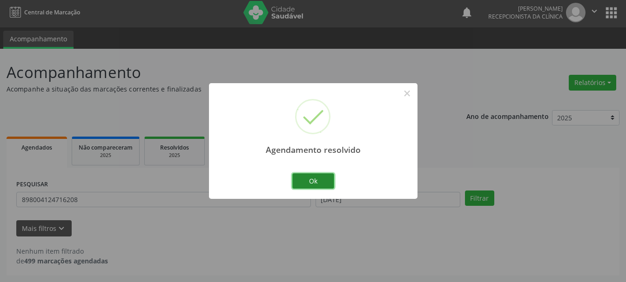
click at [314, 178] on button "Ok" at bounding box center [313, 182] width 42 height 16
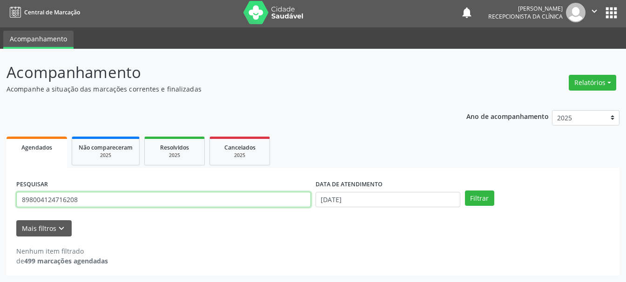
click at [227, 207] on input "898004124716208" at bounding box center [163, 200] width 294 height 16
type input "8"
type input "700002354151602"
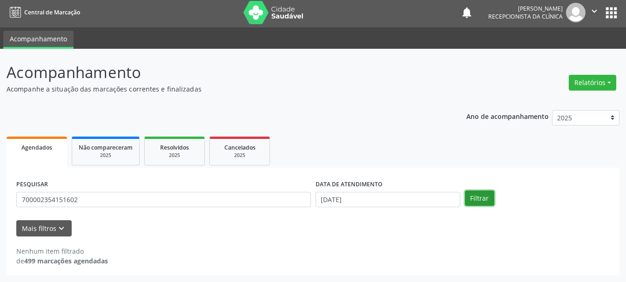
click at [470, 198] on button "Filtrar" at bounding box center [479, 199] width 29 height 16
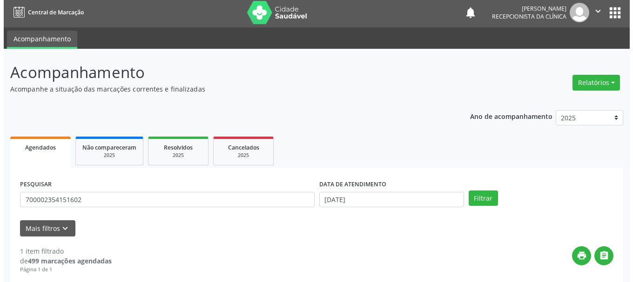
scroll to position [136, 0]
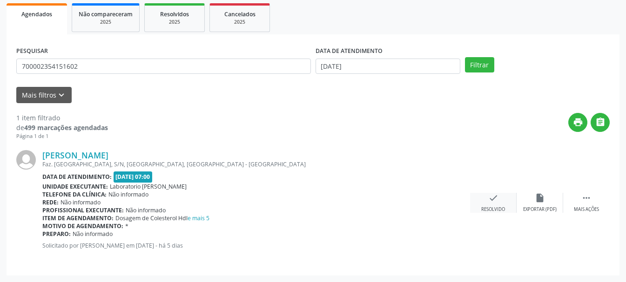
click at [486, 205] on div "check Resolvido" at bounding box center [493, 203] width 47 height 20
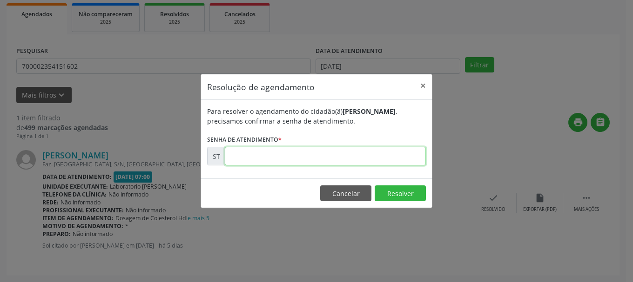
click at [273, 160] on input "text" at bounding box center [325, 156] width 201 height 19
type input "00016250"
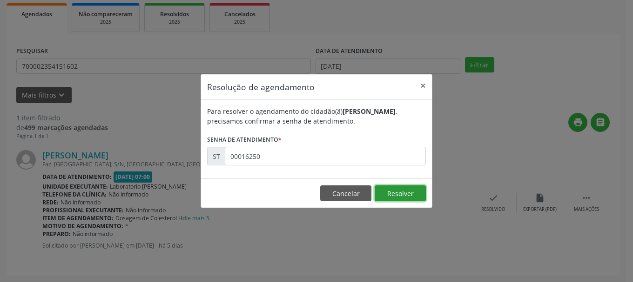
click at [388, 195] on button "Resolver" at bounding box center [399, 194] width 51 height 16
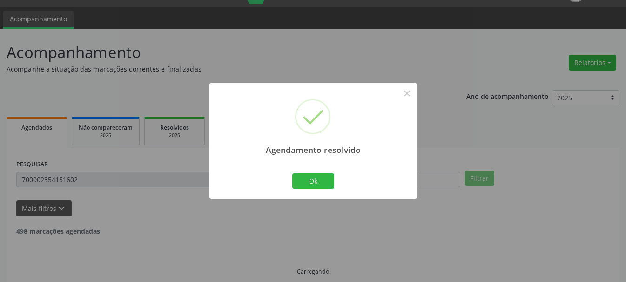
scroll to position [2, 0]
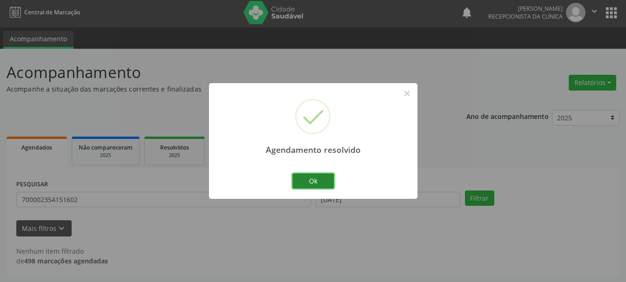
click at [332, 181] on button "Ok" at bounding box center [313, 182] width 42 height 16
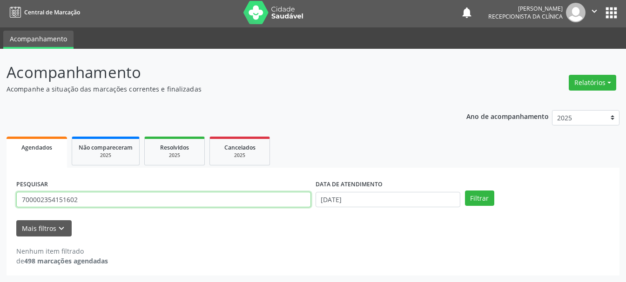
click at [127, 200] on input "700002354151602" at bounding box center [163, 200] width 294 height 16
type input "7"
type input "898004514460615"
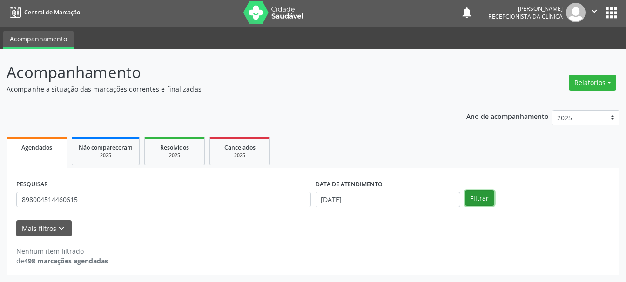
click at [483, 196] on button "Filtrar" at bounding box center [479, 199] width 29 height 16
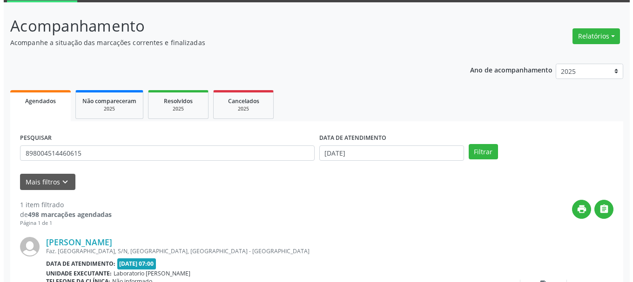
scroll to position [136, 0]
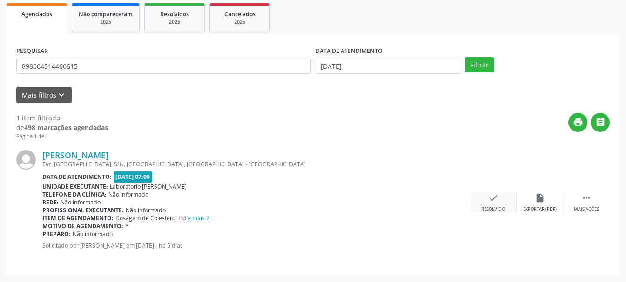
click at [496, 200] on icon "check" at bounding box center [493, 198] width 10 height 10
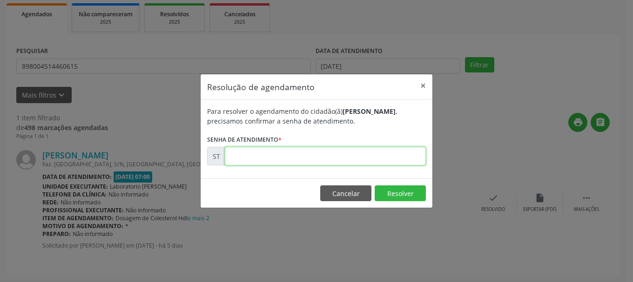
click at [344, 153] on input "text" at bounding box center [325, 156] width 201 height 19
type input "00016214"
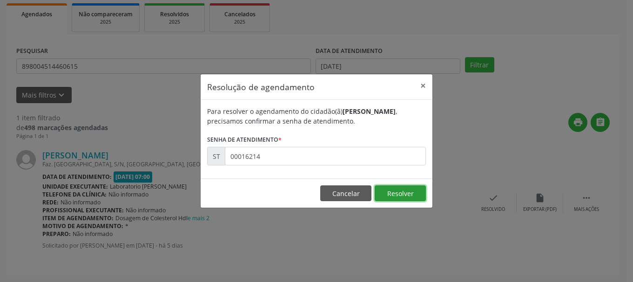
click at [394, 192] on button "Resolver" at bounding box center [399, 194] width 51 height 16
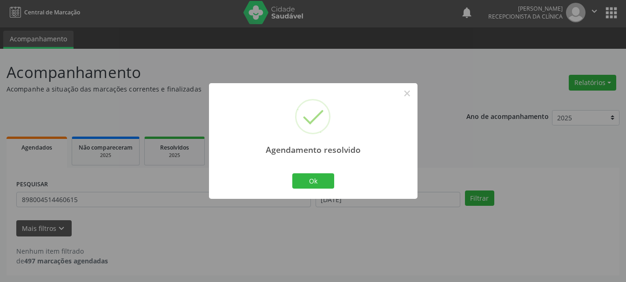
scroll to position [2, 0]
drag, startPoint x: 305, startPoint y: 180, endPoint x: 248, endPoint y: 200, distance: 60.6
click at [305, 180] on button "Ok" at bounding box center [313, 182] width 42 height 16
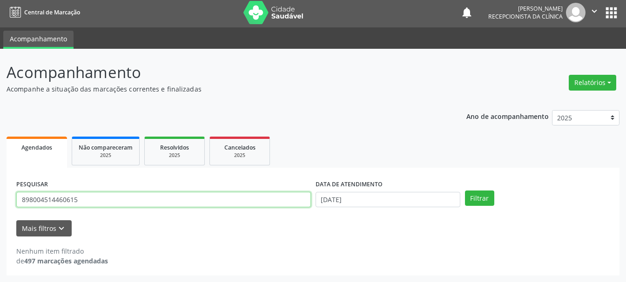
click at [245, 201] on input "898004514460615" at bounding box center [163, 200] width 294 height 16
type input "8"
type input "898003456136465"
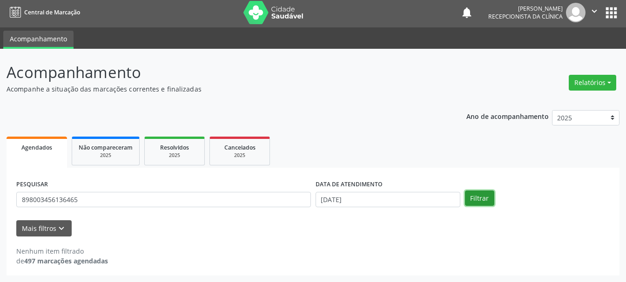
click at [476, 200] on button "Filtrar" at bounding box center [479, 199] width 29 height 16
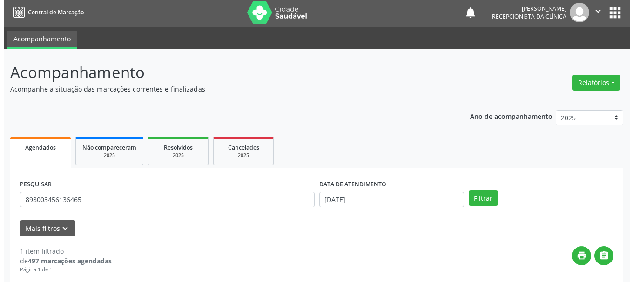
scroll to position [136, 0]
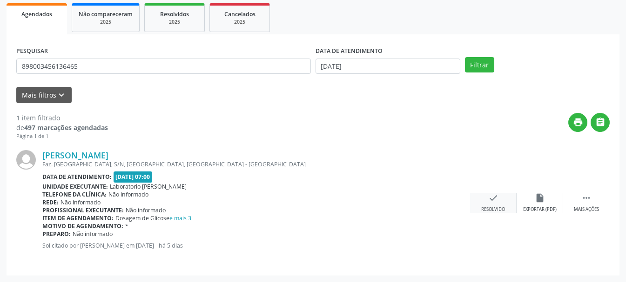
click at [499, 201] on div "check Resolvido" at bounding box center [493, 203] width 47 height 20
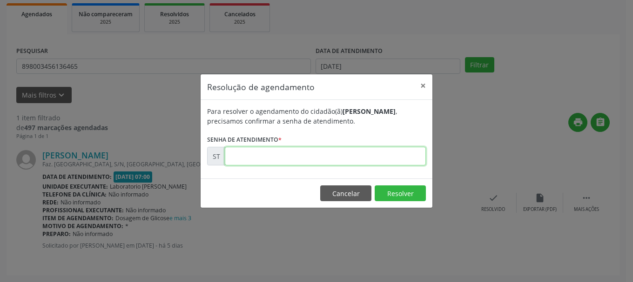
click at [303, 157] on input "text" at bounding box center [325, 156] width 201 height 19
type input "00016247"
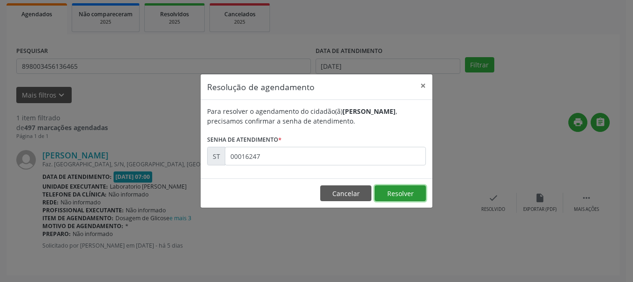
click at [387, 189] on button "Resolver" at bounding box center [399, 194] width 51 height 16
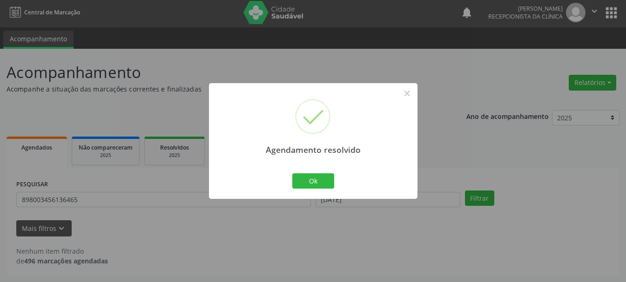
scroll to position [2, 0]
click at [322, 180] on button "Ok" at bounding box center [313, 182] width 42 height 16
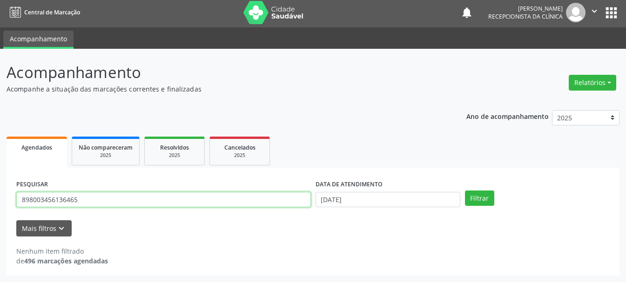
click at [207, 204] on input "898003456136465" at bounding box center [163, 200] width 294 height 16
type input "8"
type input "898006330765717"
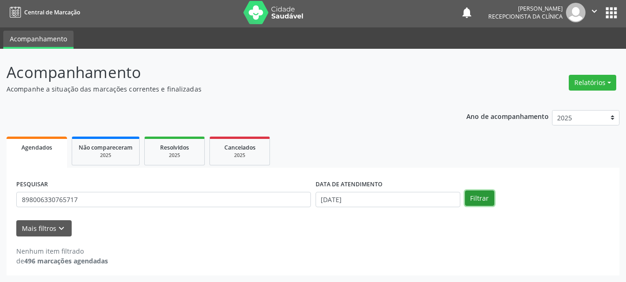
click at [486, 199] on button "Filtrar" at bounding box center [479, 199] width 29 height 16
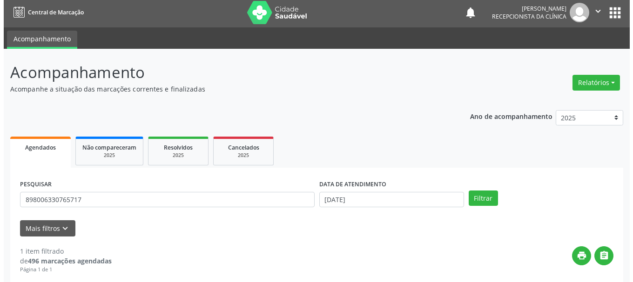
scroll to position [136, 0]
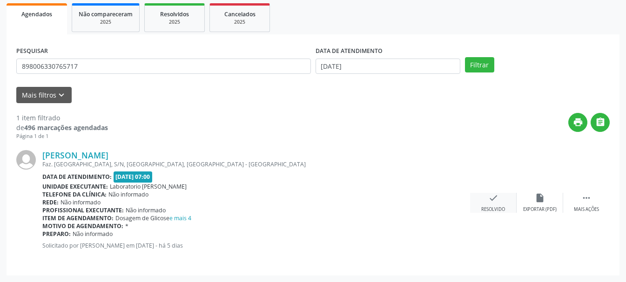
click at [487, 204] on div "check Resolvido" at bounding box center [493, 203] width 47 height 20
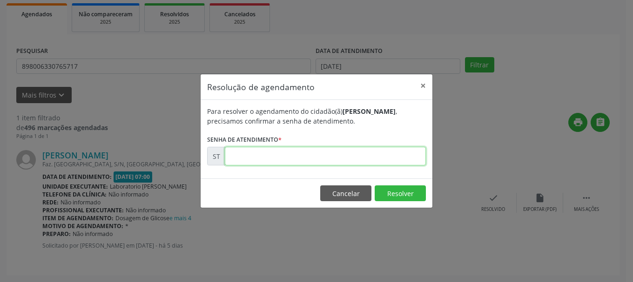
click at [315, 154] on input "text" at bounding box center [325, 156] width 201 height 19
type input "00016212"
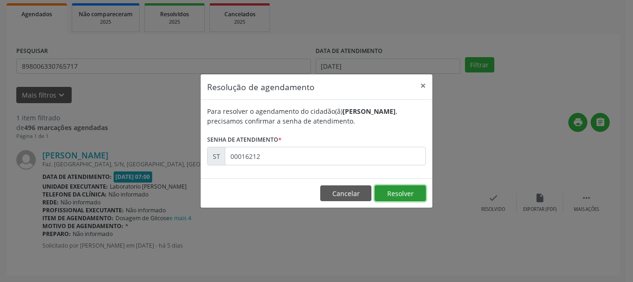
click at [399, 190] on button "Resolver" at bounding box center [399, 194] width 51 height 16
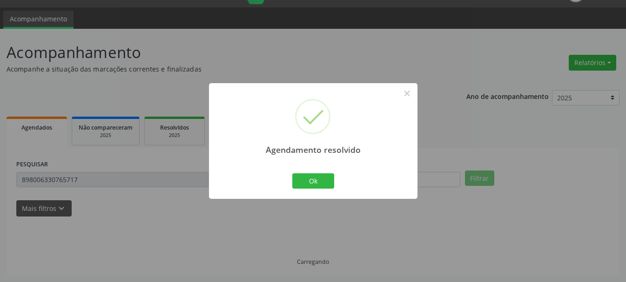
scroll to position [2, 0]
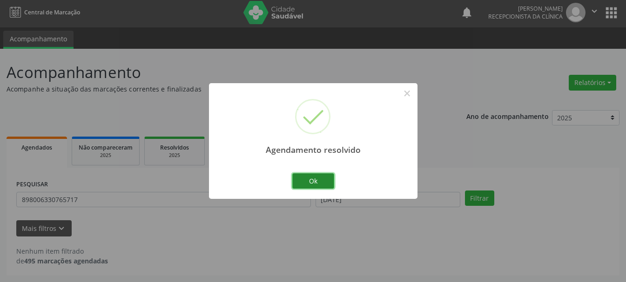
click at [308, 180] on button "Ok" at bounding box center [313, 182] width 42 height 16
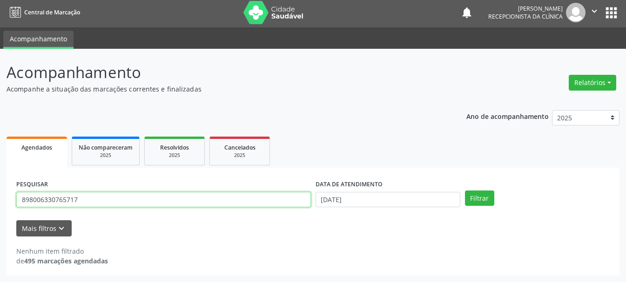
click at [248, 200] on input "898006330765717" at bounding box center [163, 200] width 294 height 16
type input "8"
type input "164261603860003"
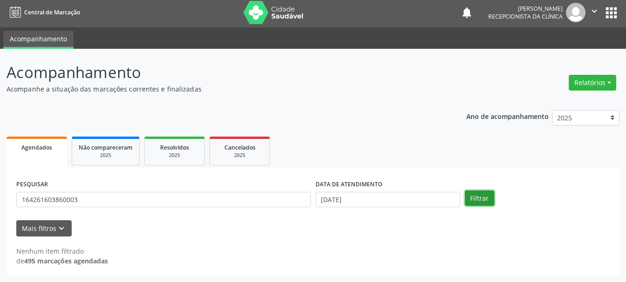
click at [491, 203] on button "Filtrar" at bounding box center [479, 199] width 29 height 16
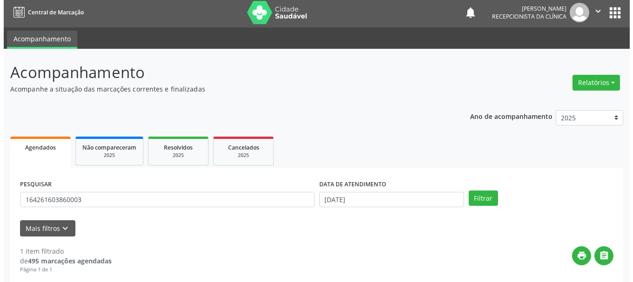
scroll to position [136, 0]
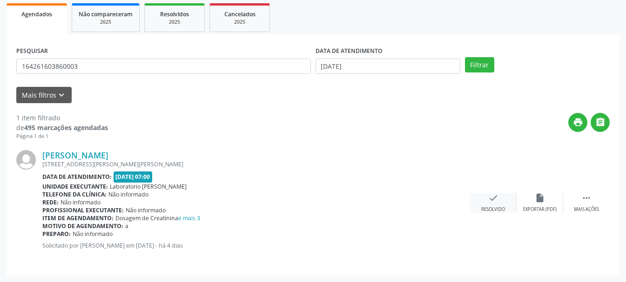
click at [492, 207] on div "Resolvido" at bounding box center [493, 210] width 24 height 7
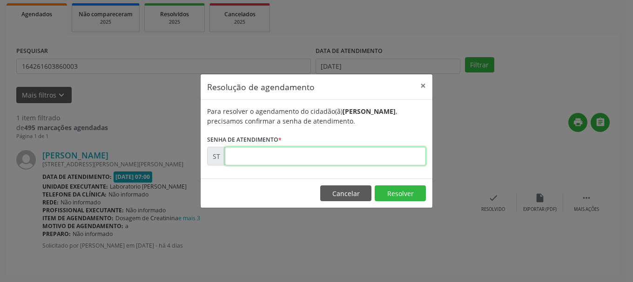
click at [352, 158] on input "text" at bounding box center [325, 156] width 201 height 19
type input "00016354"
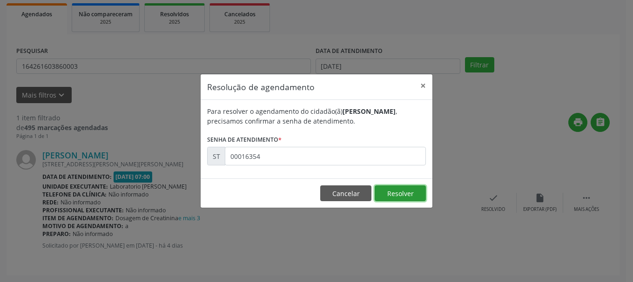
click at [395, 195] on button "Resolver" at bounding box center [399, 194] width 51 height 16
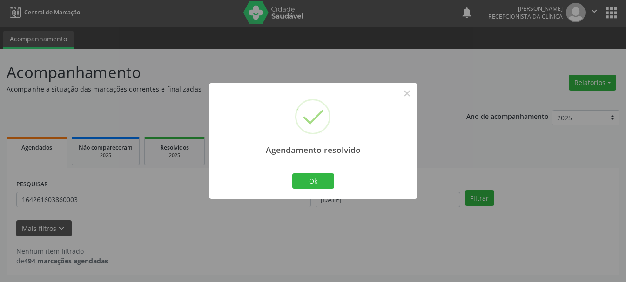
scroll to position [2, 0]
click at [319, 172] on div "Ok Cancel" at bounding box center [313, 181] width 46 height 20
click at [311, 176] on button "Ok" at bounding box center [313, 182] width 42 height 16
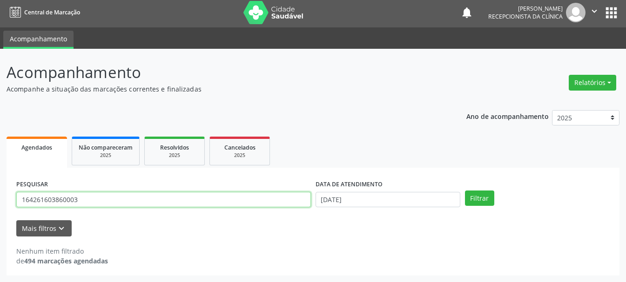
click at [270, 195] on input "164261603860003" at bounding box center [163, 200] width 294 height 16
type input "1"
type input "704804527445049"
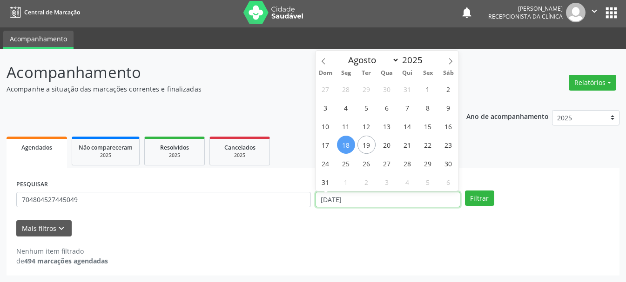
click at [369, 200] on input "[DATE]" at bounding box center [387, 200] width 145 height 16
click at [406, 107] on span "7" at bounding box center [407, 108] width 18 height 18
type input "[DATE]"
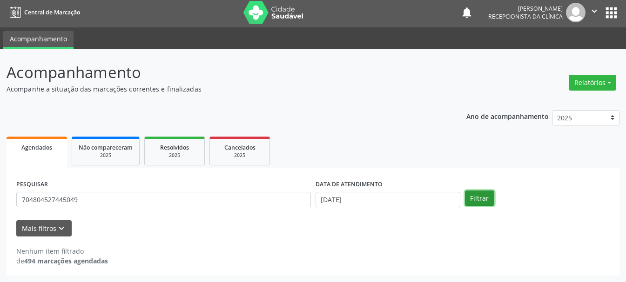
click at [485, 199] on button "Filtrar" at bounding box center [479, 199] width 29 height 16
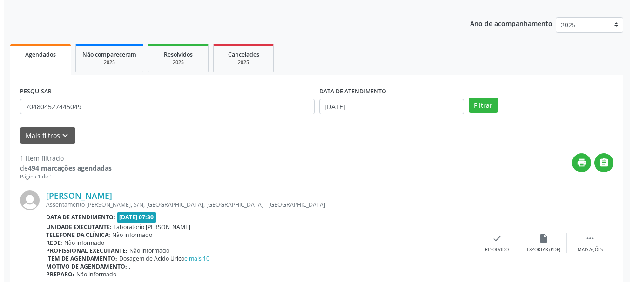
scroll to position [136, 0]
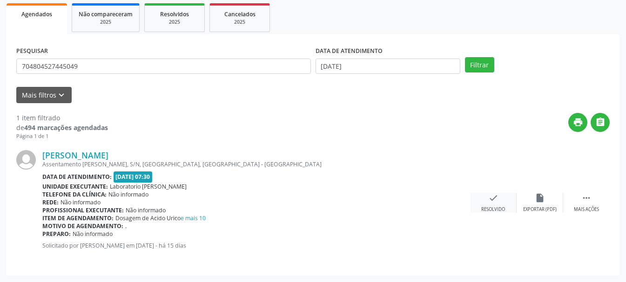
click at [494, 206] on div "check Resolvido" at bounding box center [493, 203] width 47 height 20
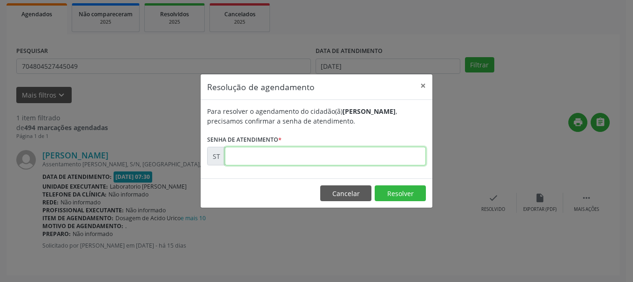
click at [299, 154] on input "text" at bounding box center [325, 156] width 201 height 19
type input "00014659"
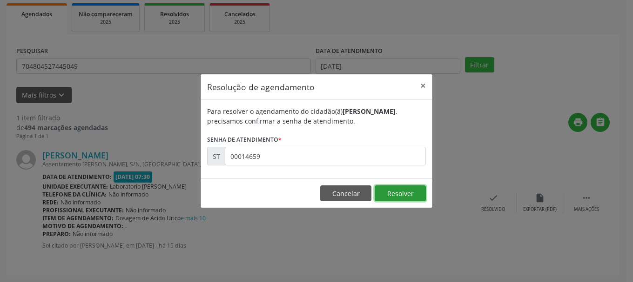
click at [395, 191] on button "Resolver" at bounding box center [399, 194] width 51 height 16
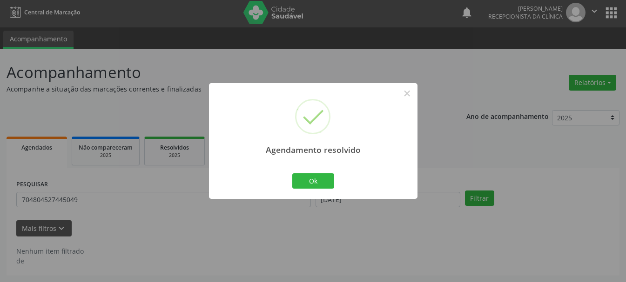
scroll to position [2, 0]
click at [325, 179] on button "Ok" at bounding box center [313, 182] width 42 height 16
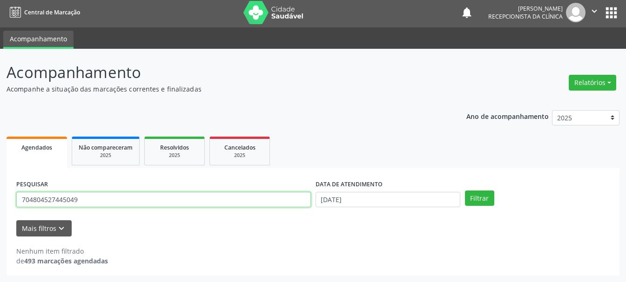
click at [213, 207] on input "704804527445049" at bounding box center [163, 200] width 294 height 16
type input "702103871844470"
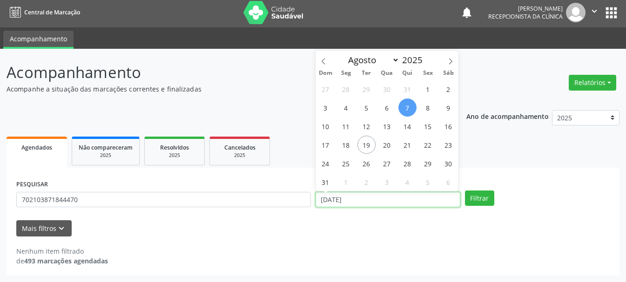
click at [334, 195] on input "[DATE]" at bounding box center [387, 200] width 145 height 16
click at [326, 64] on icon at bounding box center [323, 61] width 7 height 7
select select "6"
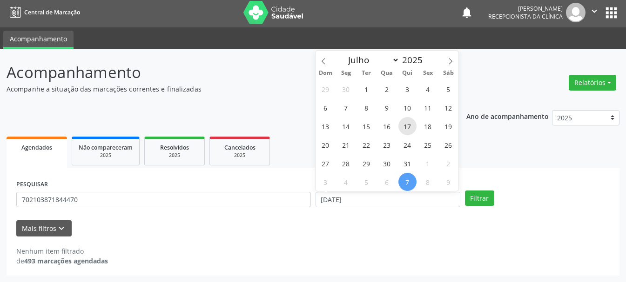
click at [403, 128] on span "17" at bounding box center [407, 126] width 18 height 18
type input "[DATE]"
click at [403, 128] on span "17" at bounding box center [407, 126] width 18 height 18
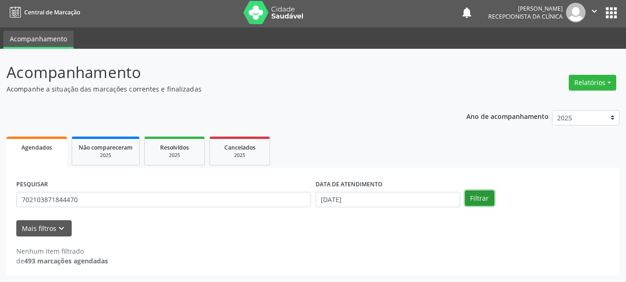
click at [481, 206] on button "Filtrar" at bounding box center [479, 199] width 29 height 16
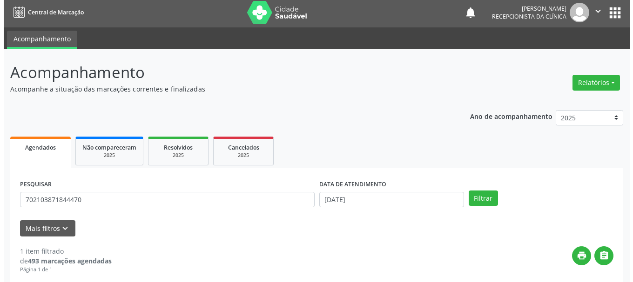
scroll to position [136, 0]
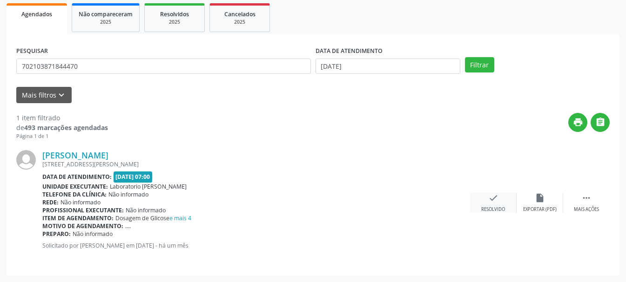
click at [486, 203] on div "check Resolvido" at bounding box center [493, 203] width 47 height 20
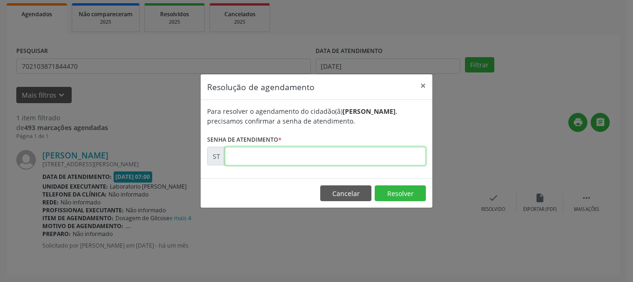
click at [349, 157] on input "text" at bounding box center [325, 156] width 201 height 19
type input "00010076"
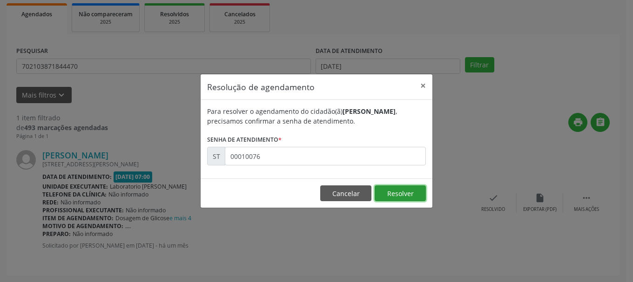
click at [396, 194] on button "Resolver" at bounding box center [399, 194] width 51 height 16
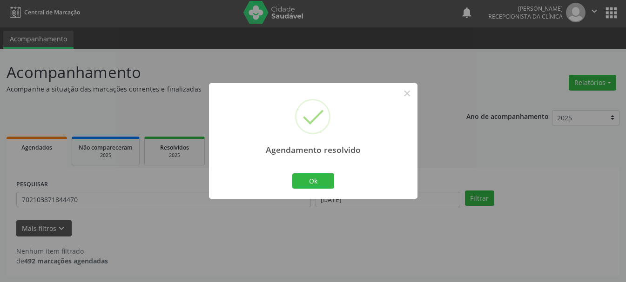
scroll to position [2, 0]
click at [315, 180] on button "Ok" at bounding box center [313, 182] width 42 height 16
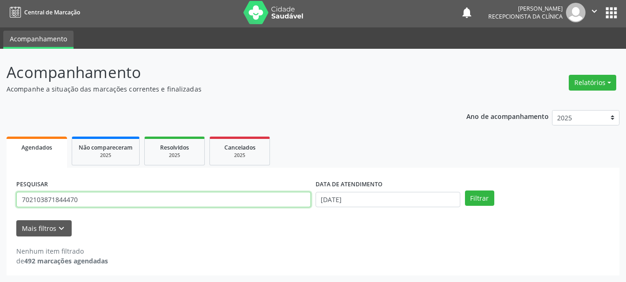
click at [226, 195] on input "702103871844470" at bounding box center [163, 200] width 294 height 16
type input "702002347255380"
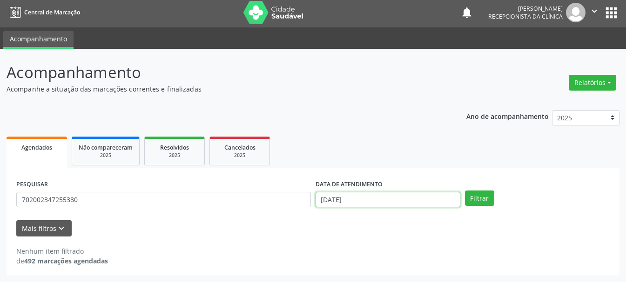
click at [325, 194] on input "[DATE]" at bounding box center [387, 200] width 145 height 16
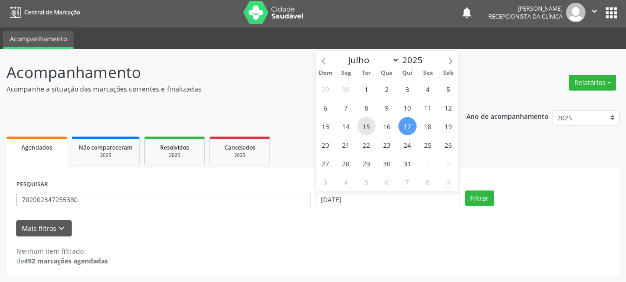
click at [369, 128] on span "15" at bounding box center [366, 126] width 18 height 18
type input "[DATE]"
click at [369, 128] on span "15" at bounding box center [366, 126] width 18 height 18
click at [374, 203] on input "[DATE]" at bounding box center [387, 200] width 145 height 16
click at [452, 62] on icon at bounding box center [450, 61] width 7 height 7
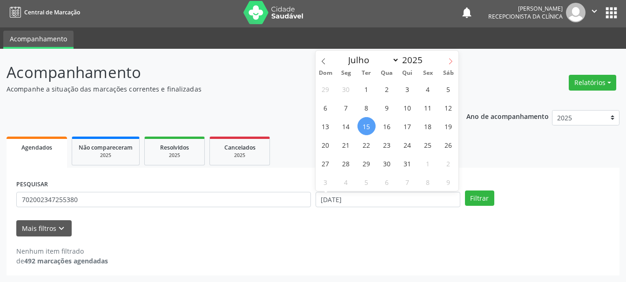
select select "7"
click at [427, 124] on span "15" at bounding box center [428, 126] width 18 height 18
type input "[DATE]"
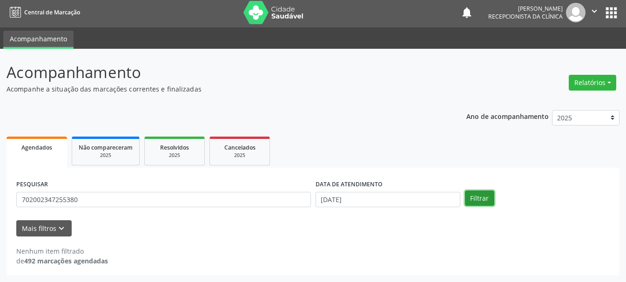
click at [475, 202] on button "Filtrar" at bounding box center [479, 199] width 29 height 16
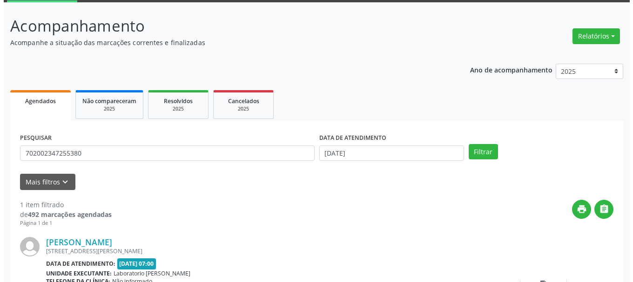
scroll to position [95, 0]
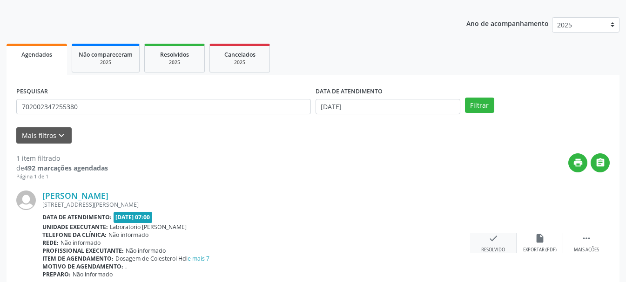
click at [490, 236] on icon "check" at bounding box center [493, 239] width 10 height 10
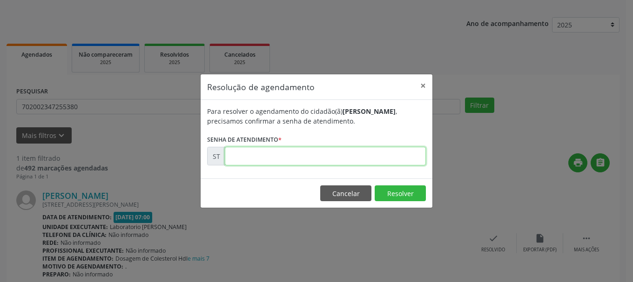
click at [300, 153] on input "text" at bounding box center [325, 156] width 201 height 19
type input "00015037"
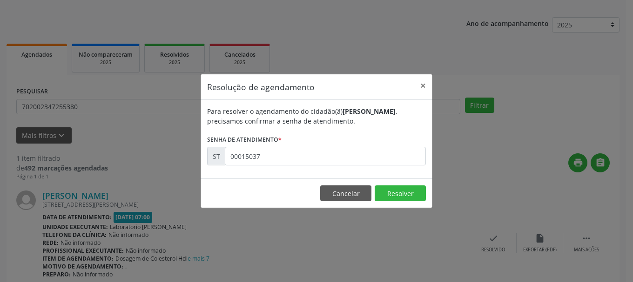
click at [407, 185] on footer "Cancelar Resolver" at bounding box center [316, 193] width 232 height 29
click at [407, 190] on button "Resolver" at bounding box center [399, 194] width 51 height 16
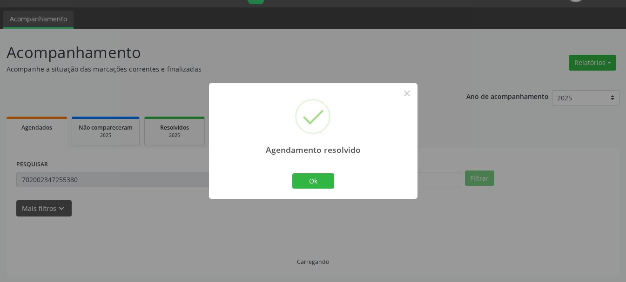
scroll to position [2, 0]
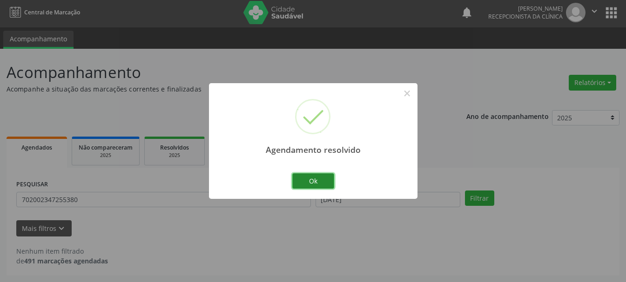
click at [316, 183] on button "Ok" at bounding box center [313, 182] width 42 height 16
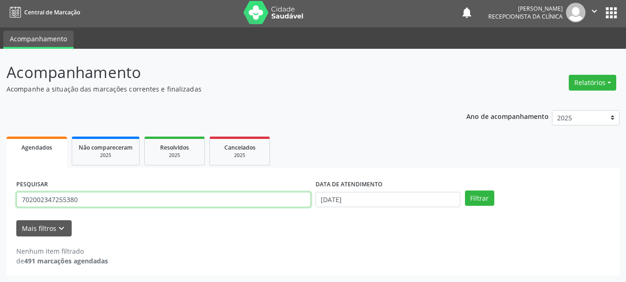
click at [87, 204] on input "702002347255380" at bounding box center [163, 200] width 294 height 16
type input "704507337977118"
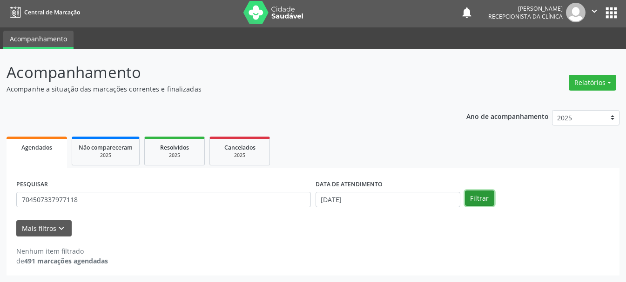
click at [480, 196] on button "Filtrar" at bounding box center [479, 199] width 29 height 16
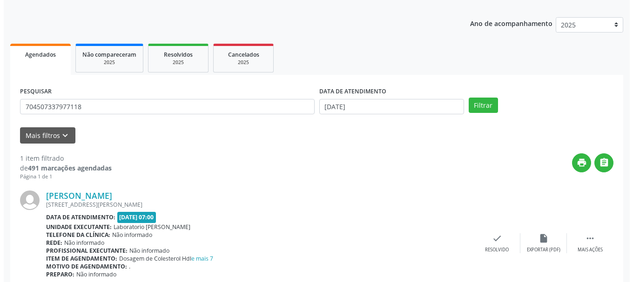
scroll to position [136, 0]
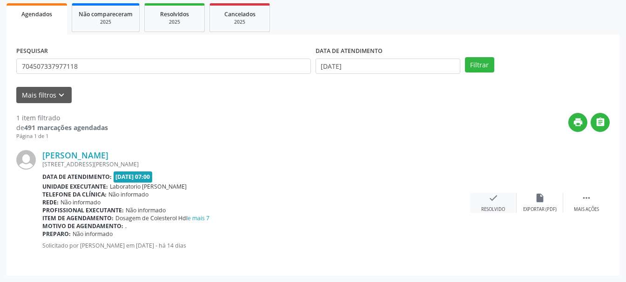
click at [501, 201] on div "check Resolvido" at bounding box center [493, 203] width 47 height 20
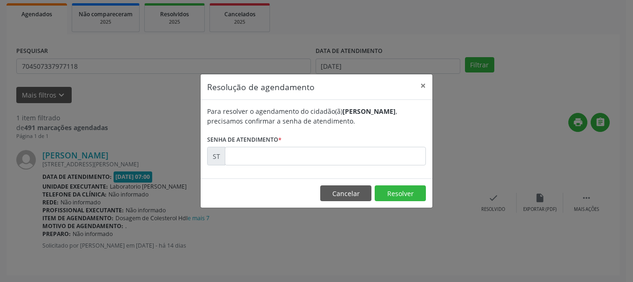
drag, startPoint x: 278, startPoint y: 137, endPoint x: 267, endPoint y: 154, distance: 20.4
click at [277, 137] on label "Senha de atendimento *" at bounding box center [244, 140] width 74 height 14
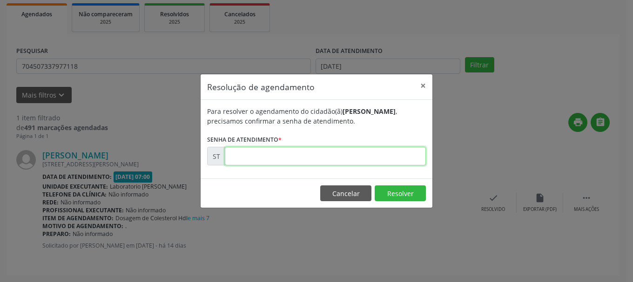
click at [267, 154] on input "text" at bounding box center [325, 156] width 201 height 19
type input "00015035"
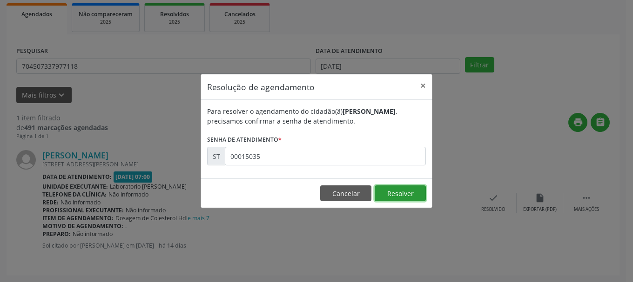
click at [409, 196] on button "Resolver" at bounding box center [399, 194] width 51 height 16
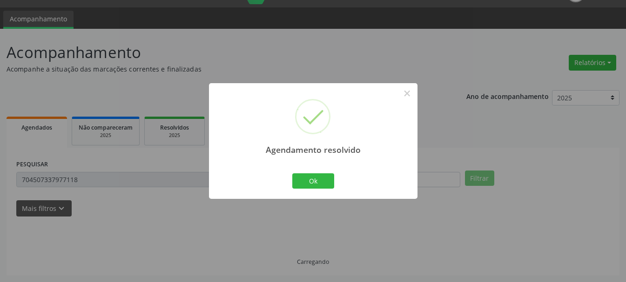
scroll to position [2, 0]
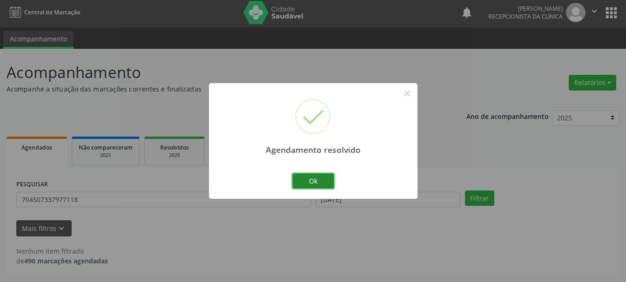
click at [311, 179] on button "Ok" at bounding box center [313, 182] width 42 height 16
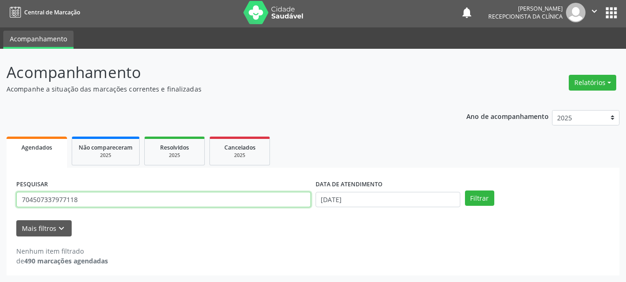
click at [252, 199] on input "704507337977118" at bounding box center [163, 200] width 294 height 16
type input "705205495673771"
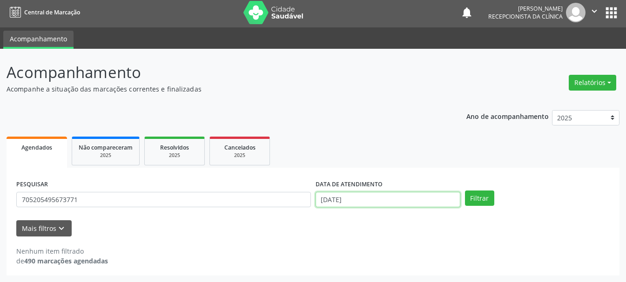
click at [384, 200] on input "[DATE]" at bounding box center [387, 200] width 145 height 16
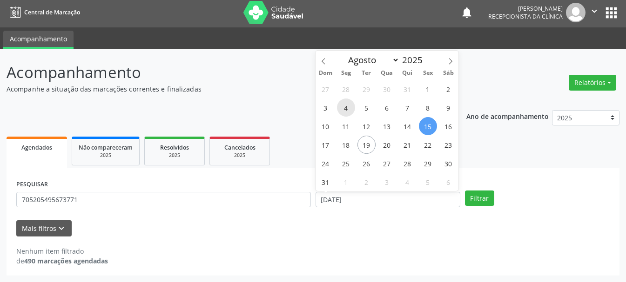
click at [348, 112] on span "4" at bounding box center [346, 108] width 18 height 18
type input "[DATE]"
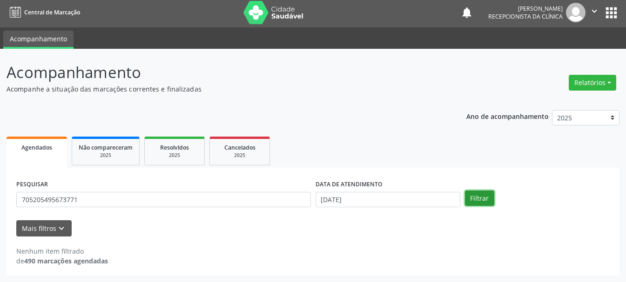
click at [481, 198] on button "Filtrar" at bounding box center [479, 199] width 29 height 16
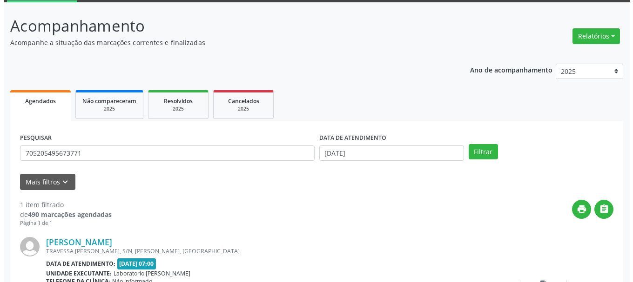
scroll to position [136, 0]
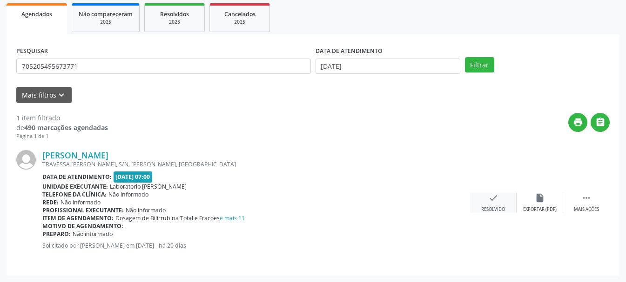
click at [492, 194] on icon "check" at bounding box center [493, 198] width 10 height 10
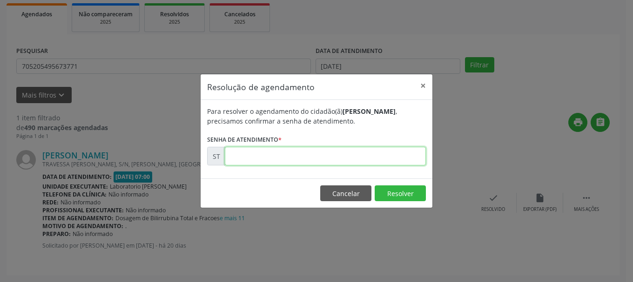
click at [328, 160] on input "text" at bounding box center [325, 156] width 201 height 19
type input "00013785"
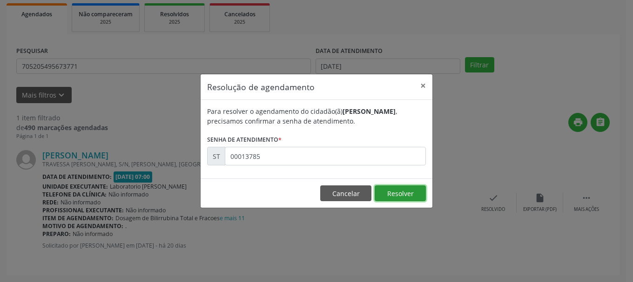
click at [405, 189] on button "Resolver" at bounding box center [399, 194] width 51 height 16
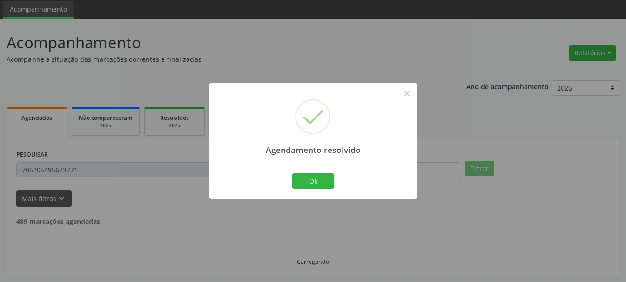
scroll to position [2, 0]
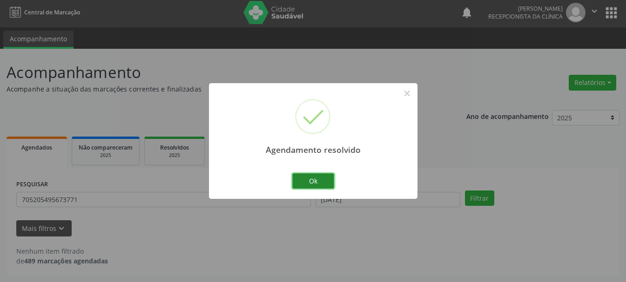
click at [310, 178] on button "Ok" at bounding box center [313, 182] width 42 height 16
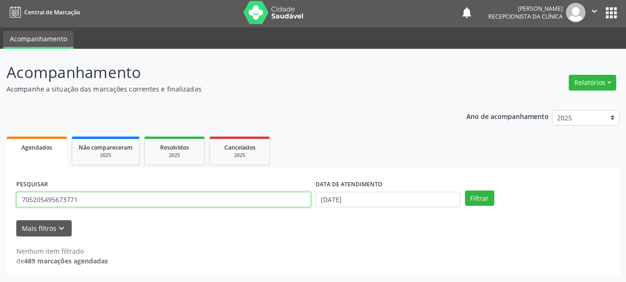
click at [269, 193] on input "705205495673771" at bounding box center [163, 200] width 294 height 16
type input "701806238641970"
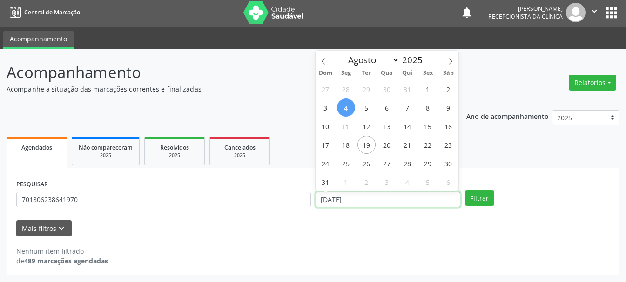
click at [359, 199] on input "[DATE]" at bounding box center [387, 200] width 145 height 16
click at [344, 123] on span "11" at bounding box center [346, 126] width 18 height 18
type input "[DATE]"
click at [344, 123] on span "11" at bounding box center [346, 126] width 18 height 18
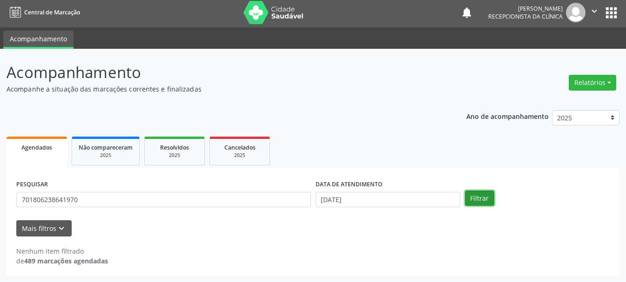
click at [477, 200] on button "Filtrar" at bounding box center [479, 199] width 29 height 16
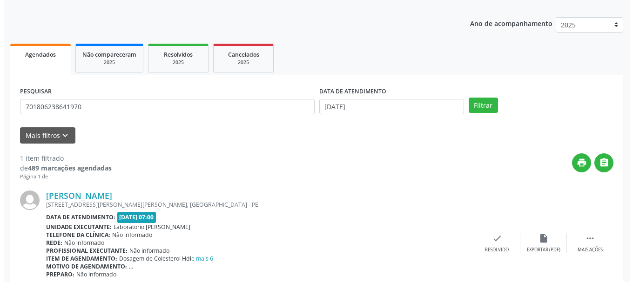
scroll to position [136, 0]
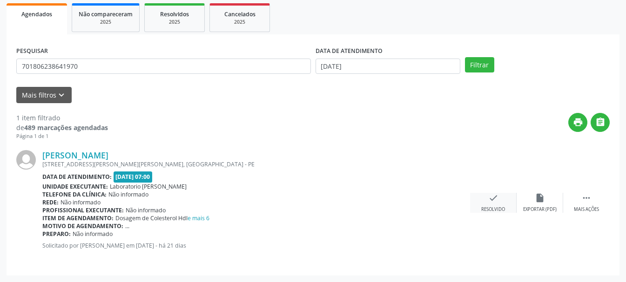
click at [492, 201] on icon "check" at bounding box center [493, 198] width 10 height 10
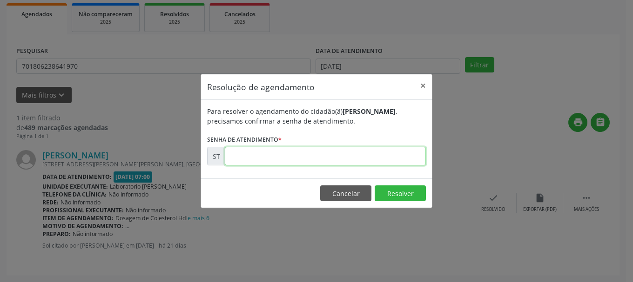
click at [339, 164] on input "text" at bounding box center [325, 156] width 201 height 19
type input "00013411"
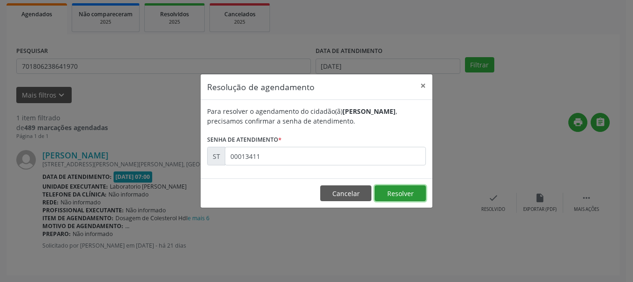
click at [391, 194] on button "Resolver" at bounding box center [399, 194] width 51 height 16
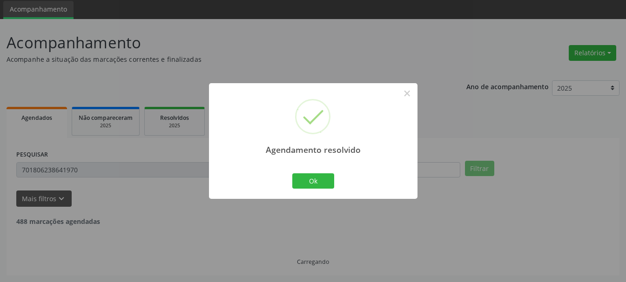
scroll to position [2, 0]
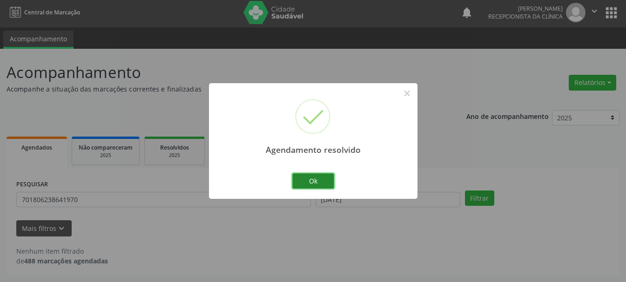
click at [320, 178] on button "Ok" at bounding box center [313, 182] width 42 height 16
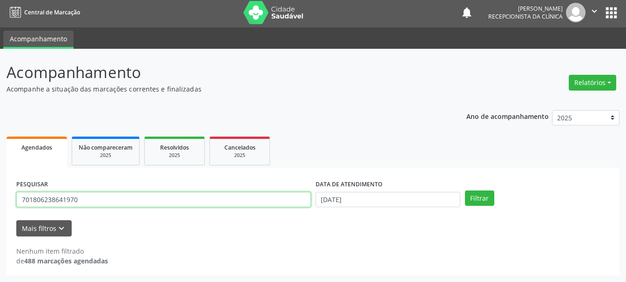
click at [190, 200] on input "701806238641970" at bounding box center [163, 200] width 294 height 16
type input "700509934095459"
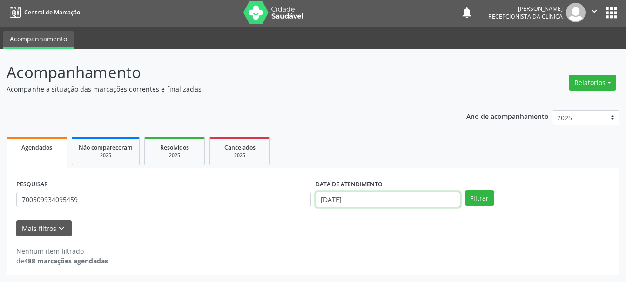
click at [357, 202] on input "[DATE]" at bounding box center [387, 200] width 145 height 16
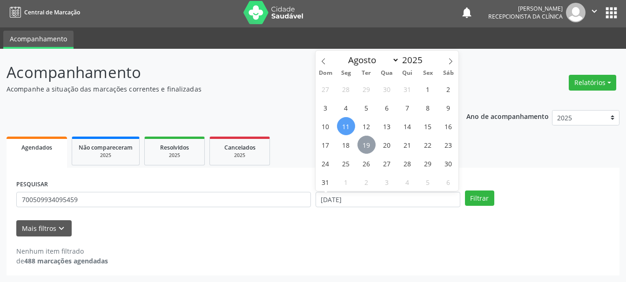
click at [367, 151] on span "19" at bounding box center [366, 145] width 18 height 18
type input "[DATE]"
click at [367, 151] on span "19" at bounding box center [366, 145] width 18 height 18
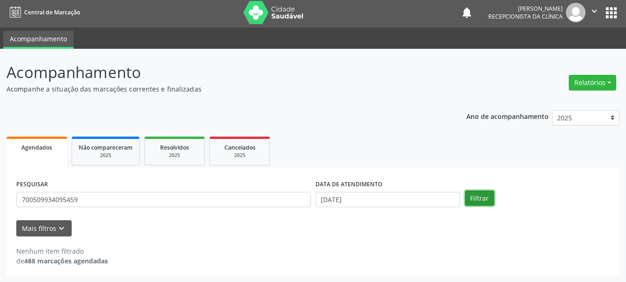
click at [492, 198] on button "Filtrar" at bounding box center [479, 199] width 29 height 16
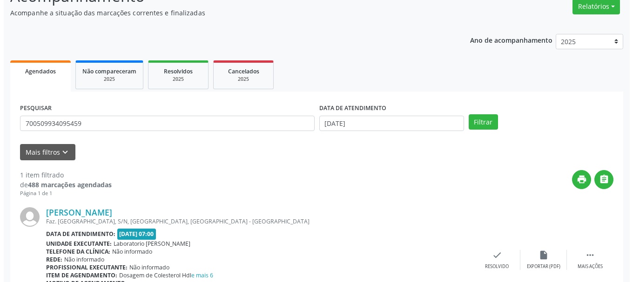
scroll to position [136, 0]
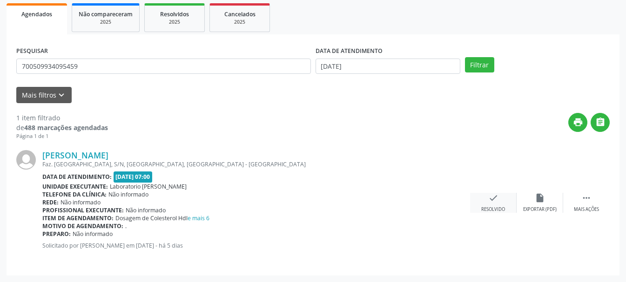
click at [495, 200] on icon "check" at bounding box center [493, 198] width 10 height 10
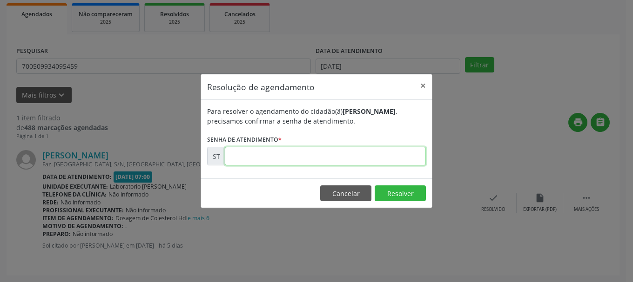
click at [333, 151] on input "text" at bounding box center [325, 156] width 201 height 19
type input "00016280"
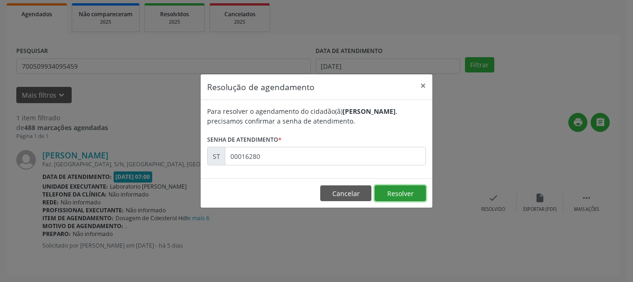
click at [410, 193] on button "Resolver" at bounding box center [399, 194] width 51 height 16
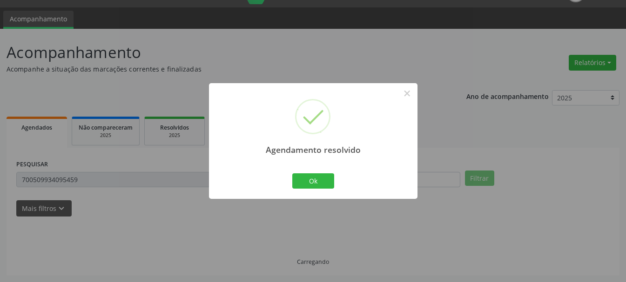
scroll to position [2, 0]
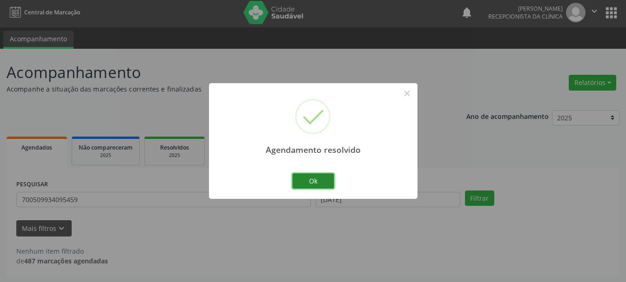
click at [307, 178] on button "Ok" at bounding box center [313, 182] width 42 height 16
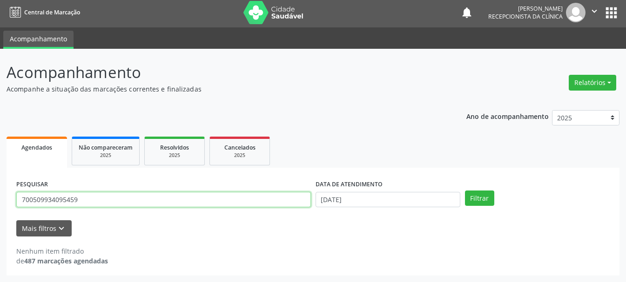
click at [191, 202] on input "700509934095459" at bounding box center [163, 200] width 294 height 16
